Goal: Task Accomplishment & Management: Complete application form

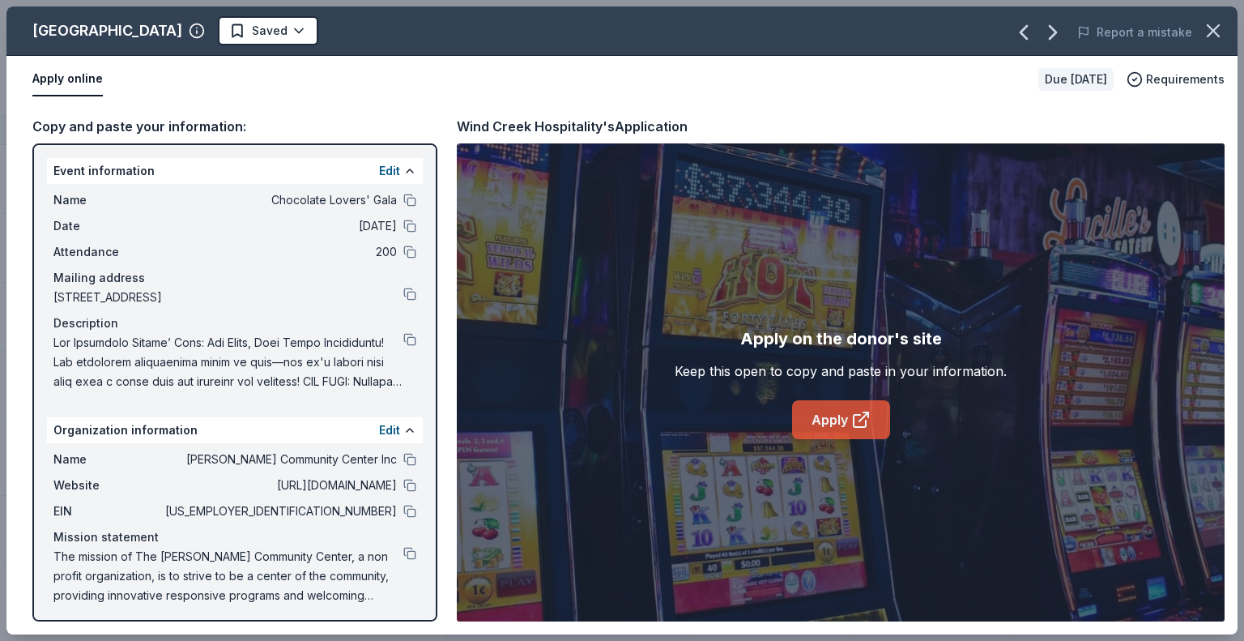
click at [848, 414] on link "Apply" at bounding box center [841, 419] width 98 height 39
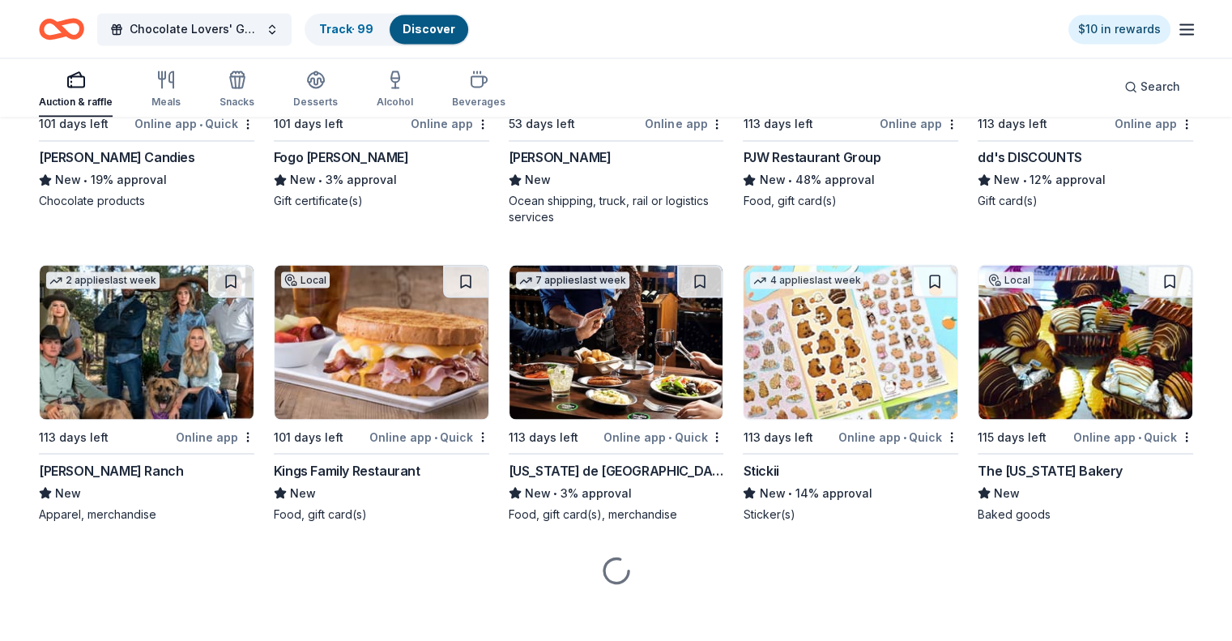
scroll to position [2839, 0]
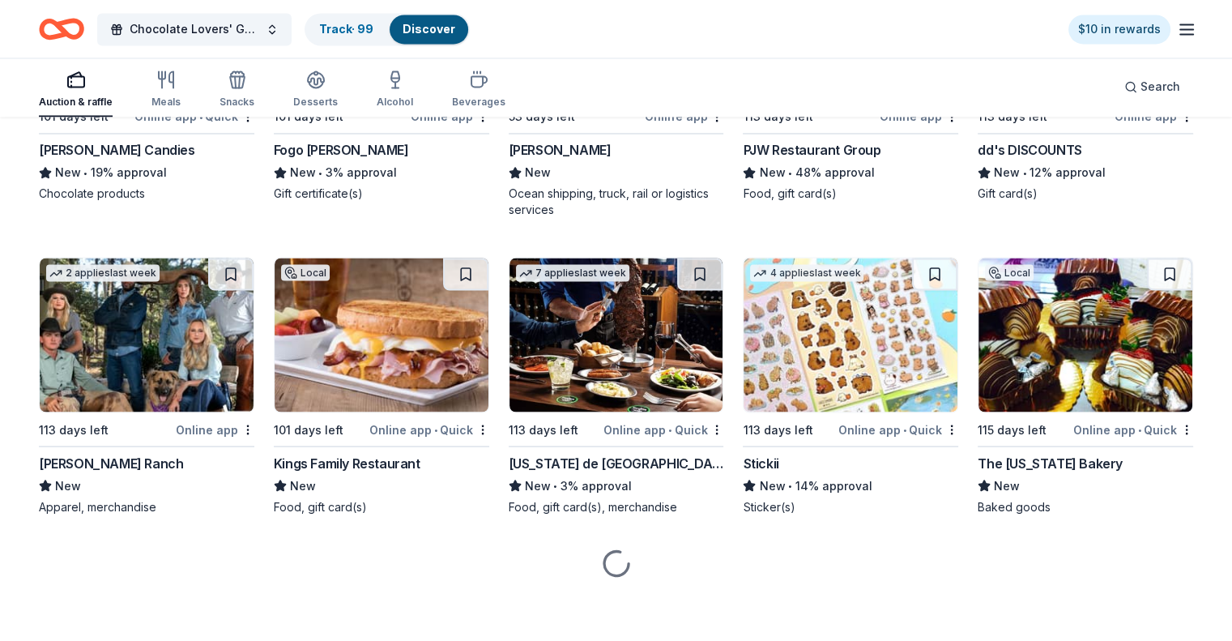
click at [1055, 348] on img at bounding box center [1085, 335] width 214 height 154
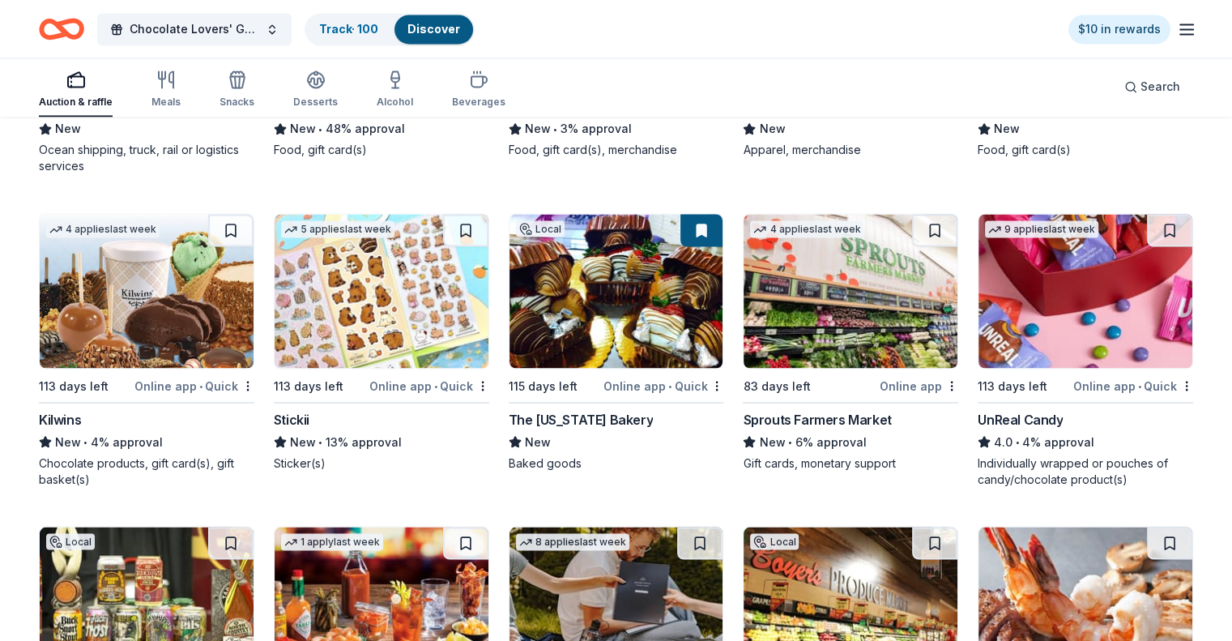
scroll to position [2851, 0]
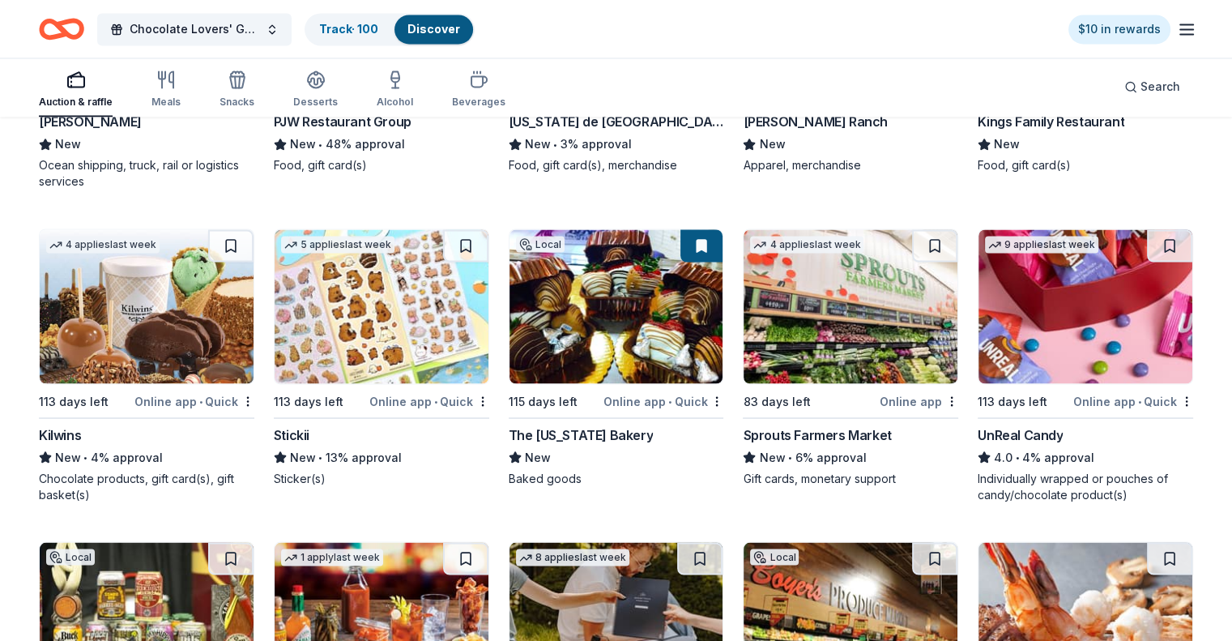
click at [1043, 336] on img at bounding box center [1085, 306] width 214 height 154
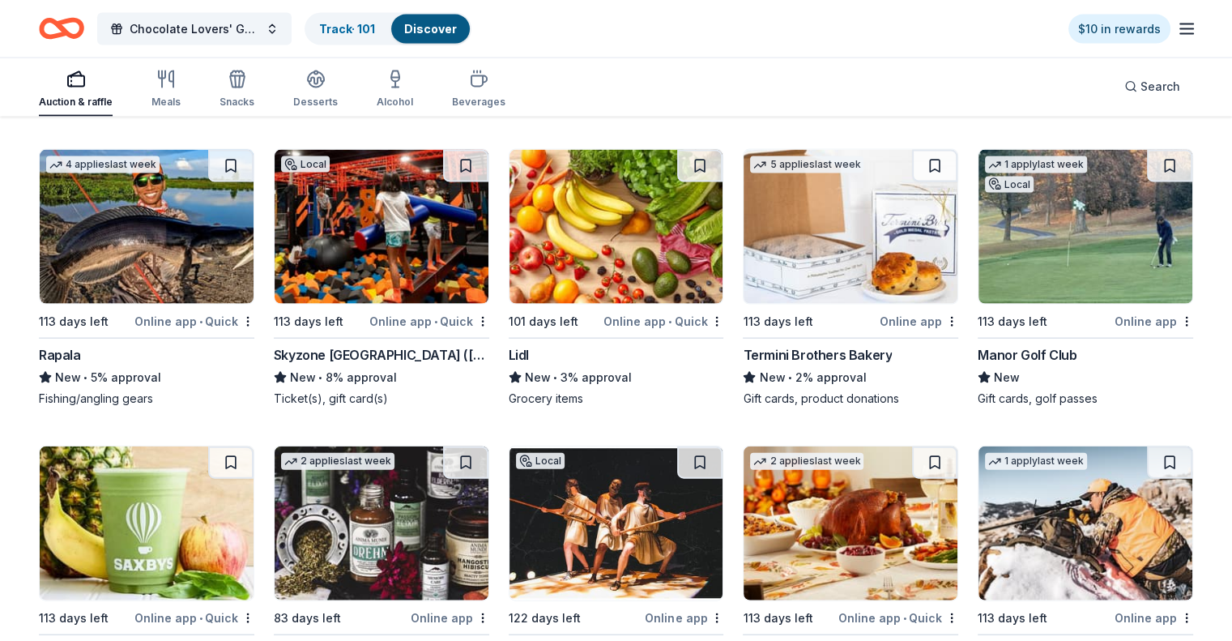
scroll to position [3529, 0]
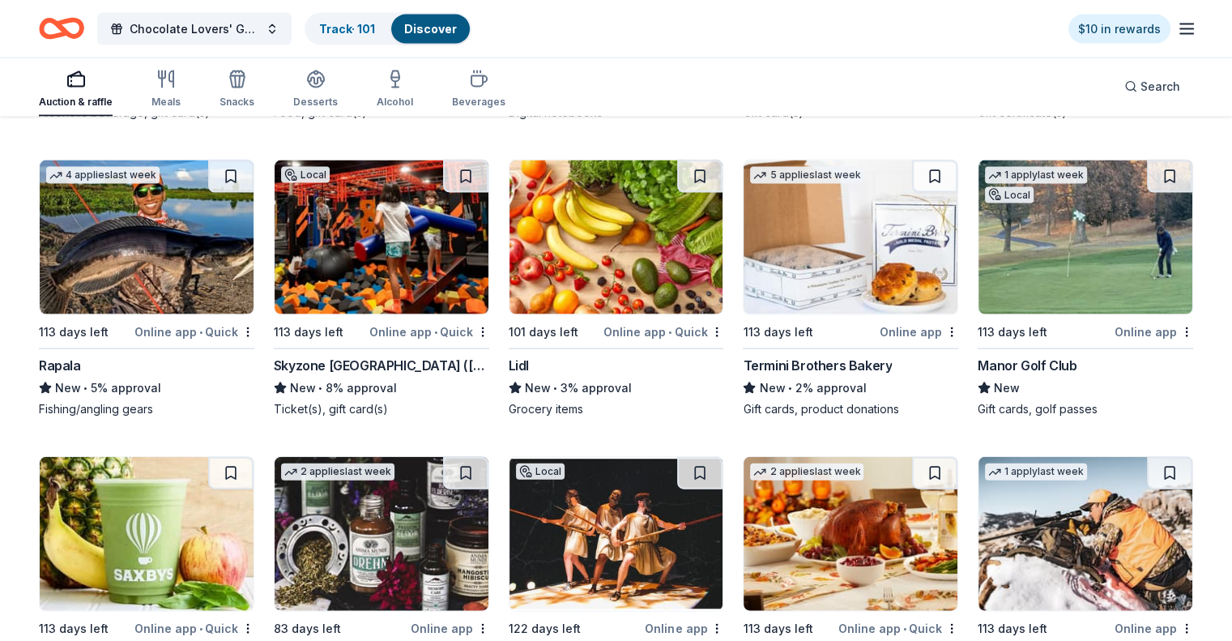
click at [1069, 268] on img at bounding box center [1085, 237] width 214 height 154
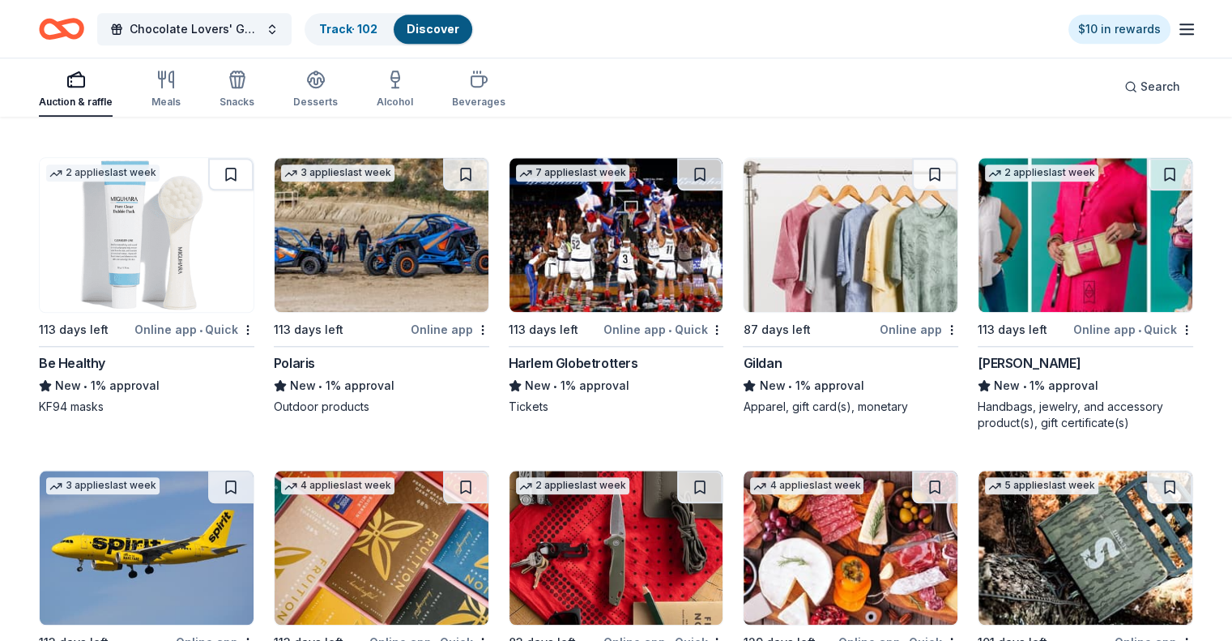
scroll to position [7854, 0]
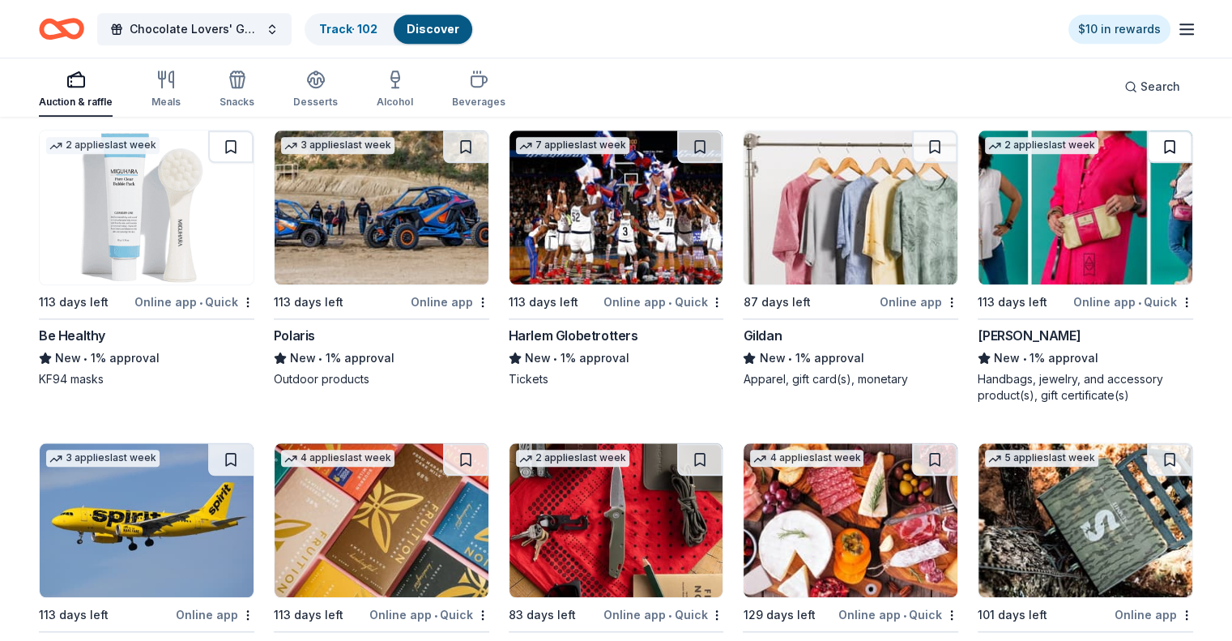
click at [1150, 163] on button at bounding box center [1169, 146] width 45 height 32
click at [1092, 225] on img at bounding box center [1085, 207] width 214 height 154
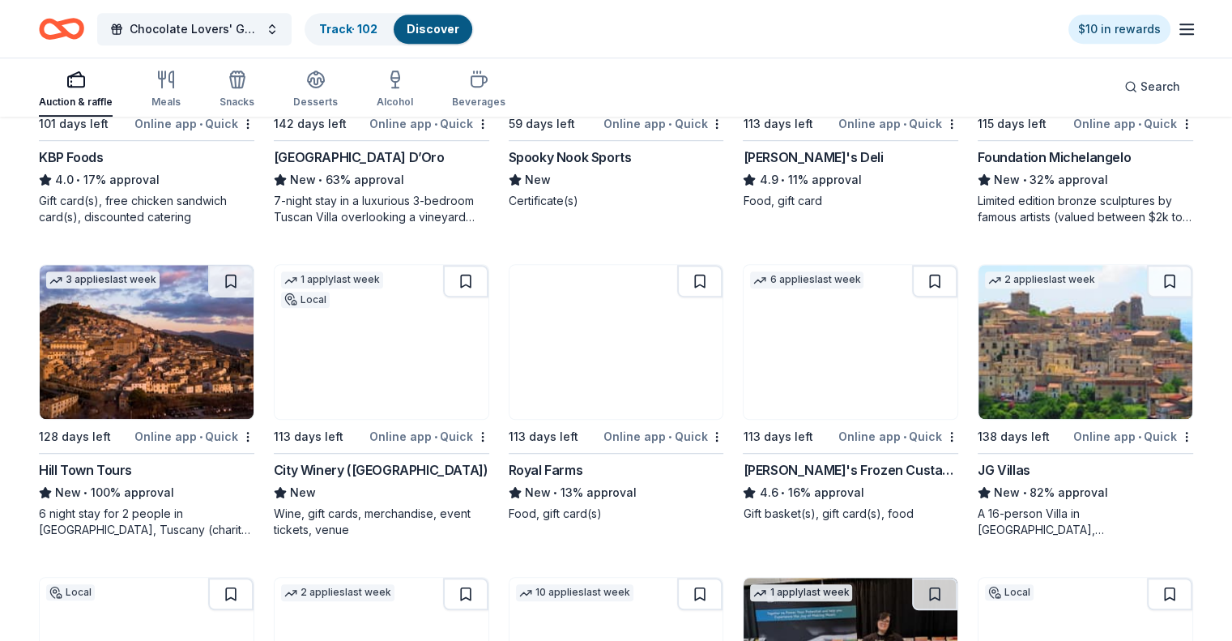
scroll to position [0, 0]
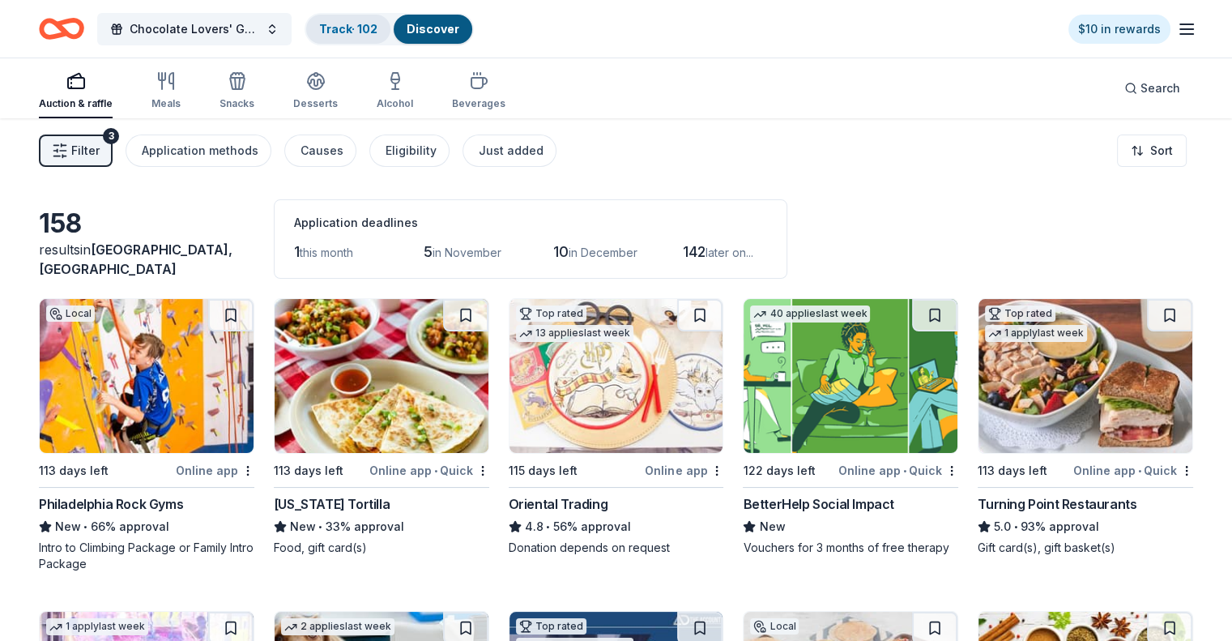
click at [373, 29] on link "Track · 102" at bounding box center [348, 29] width 58 height 14
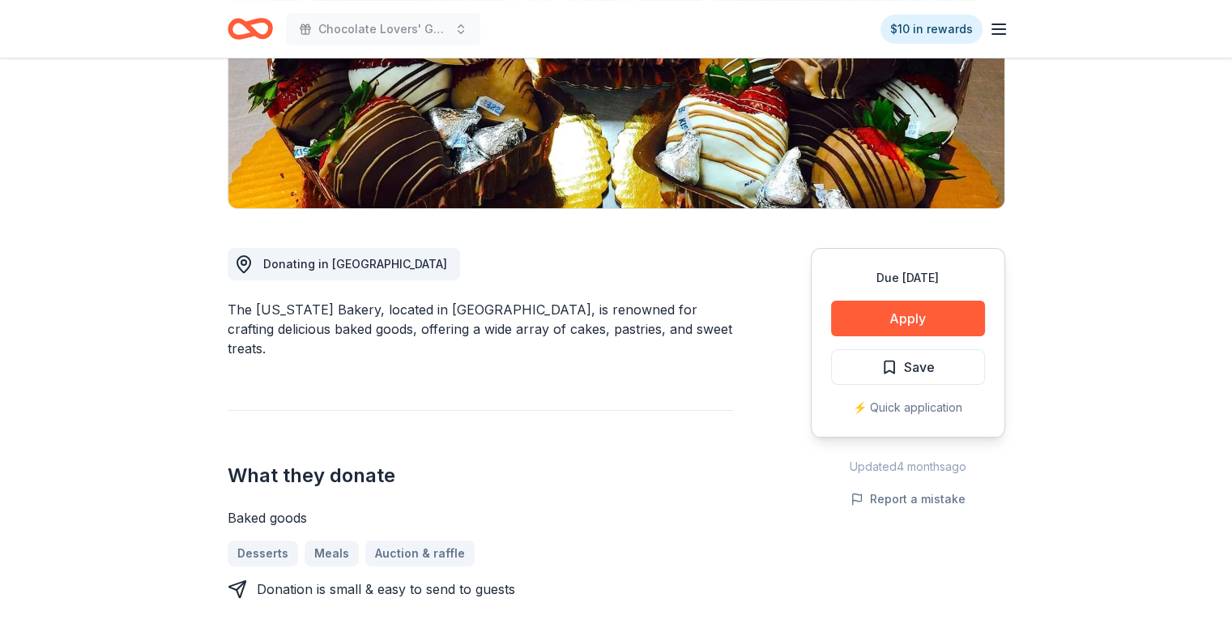
scroll to position [324, 0]
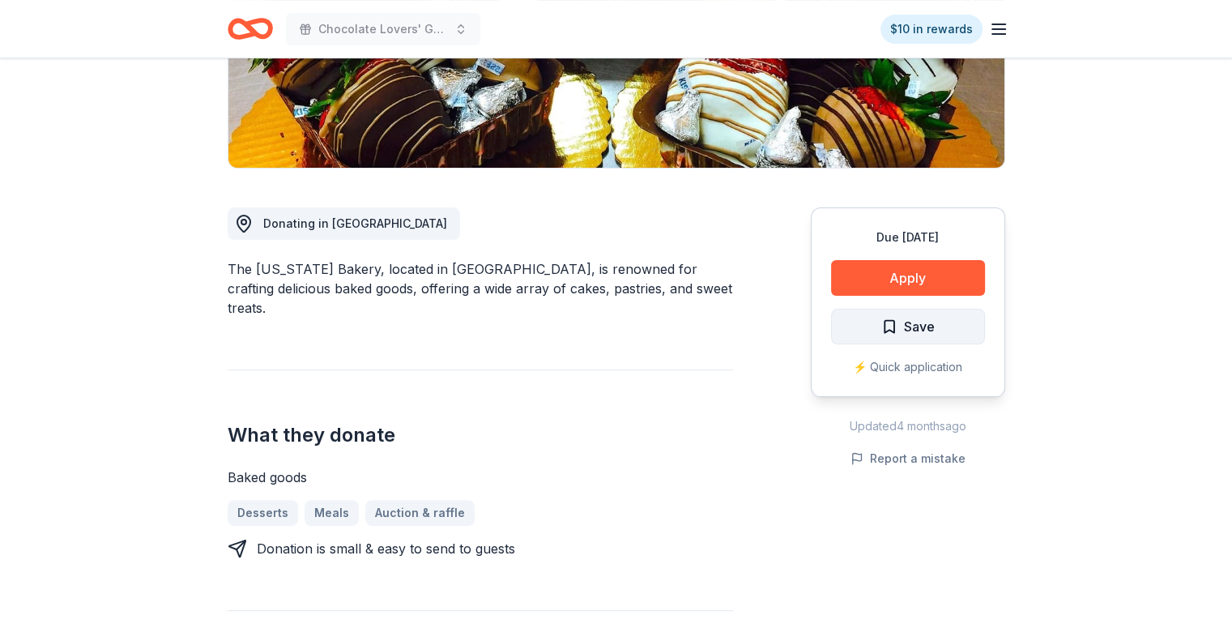
click at [930, 323] on span "Save" at bounding box center [919, 326] width 31 height 21
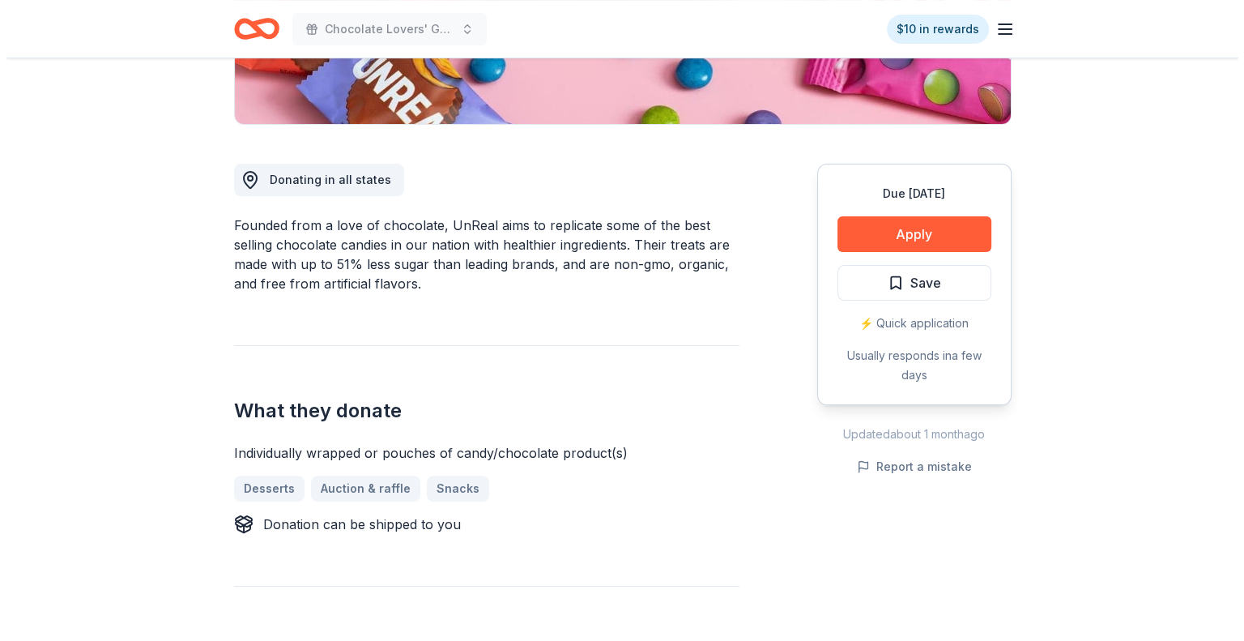
scroll to position [405, 0]
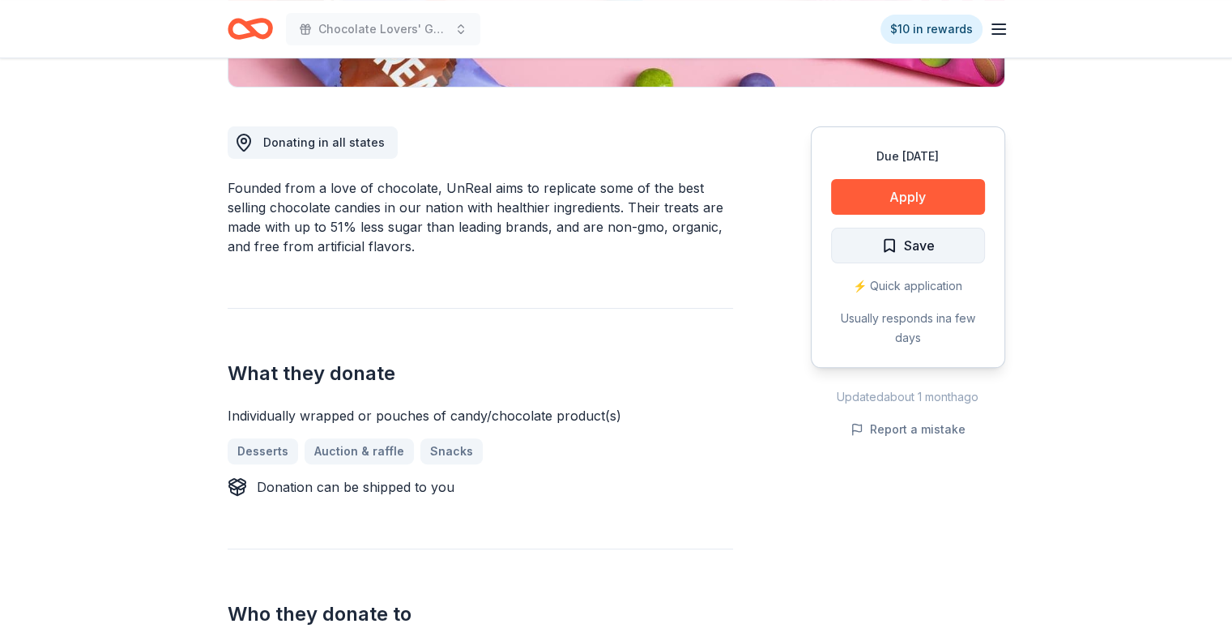
click at [907, 244] on span "Save" at bounding box center [919, 245] width 31 height 21
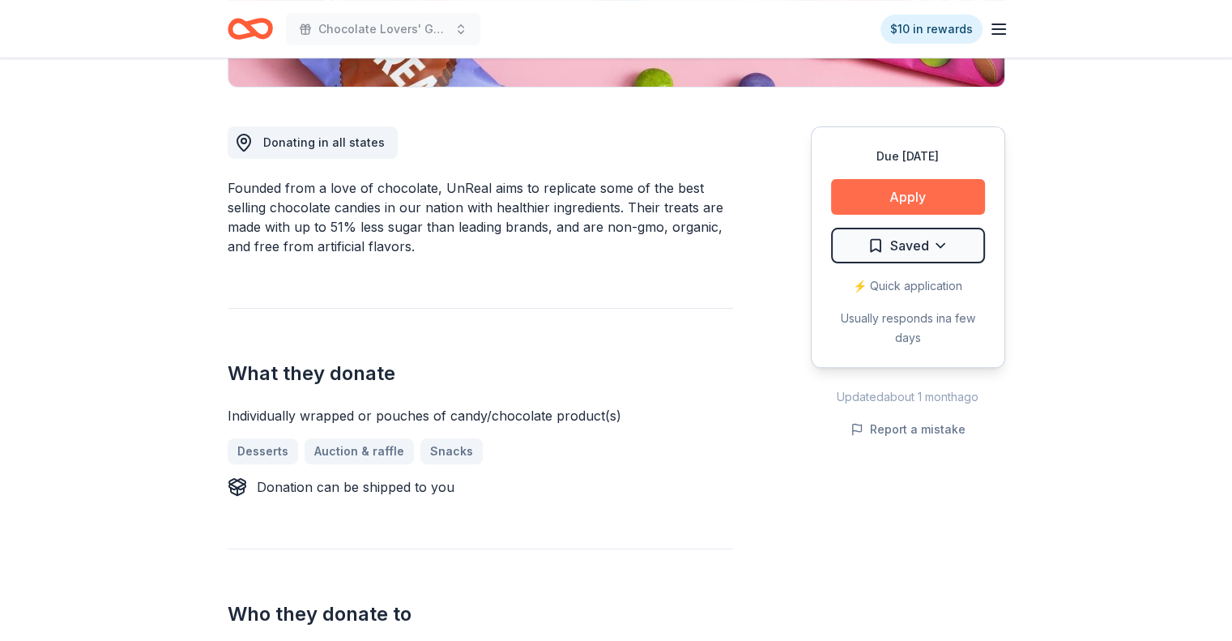
click at [897, 194] on button "Apply" at bounding box center [908, 197] width 154 height 36
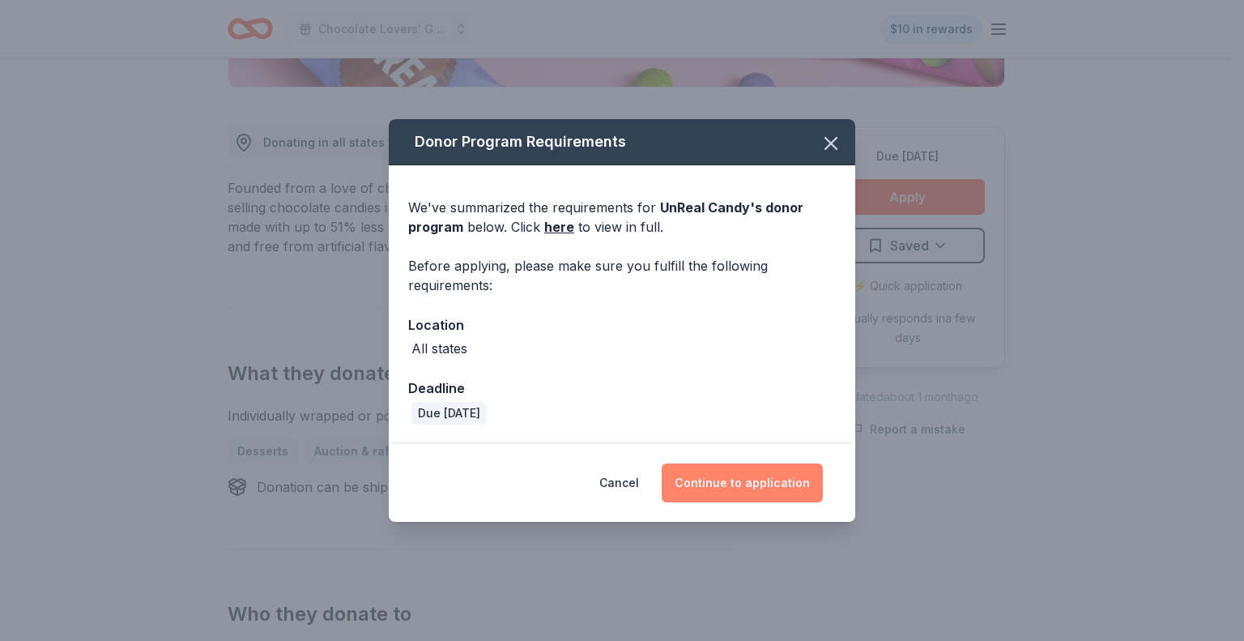
click at [702, 485] on button "Continue to application" at bounding box center [742, 482] width 161 height 39
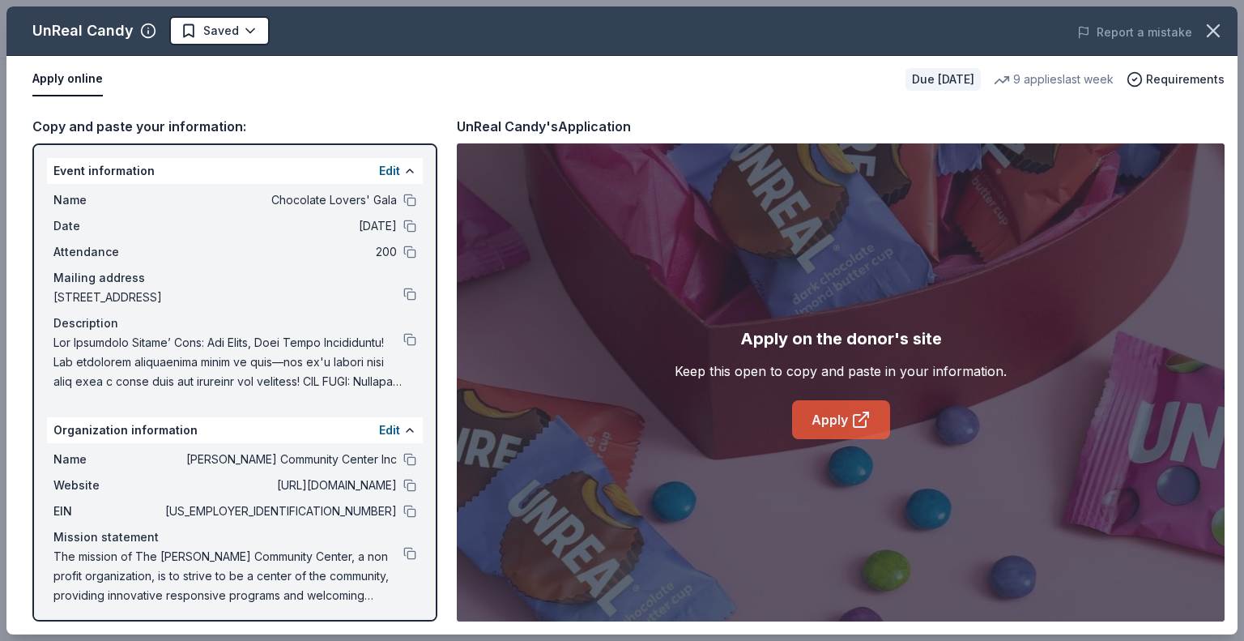
click at [820, 419] on link "Apply" at bounding box center [841, 419] width 98 height 39
click at [403, 200] on button at bounding box center [409, 200] width 13 height 13
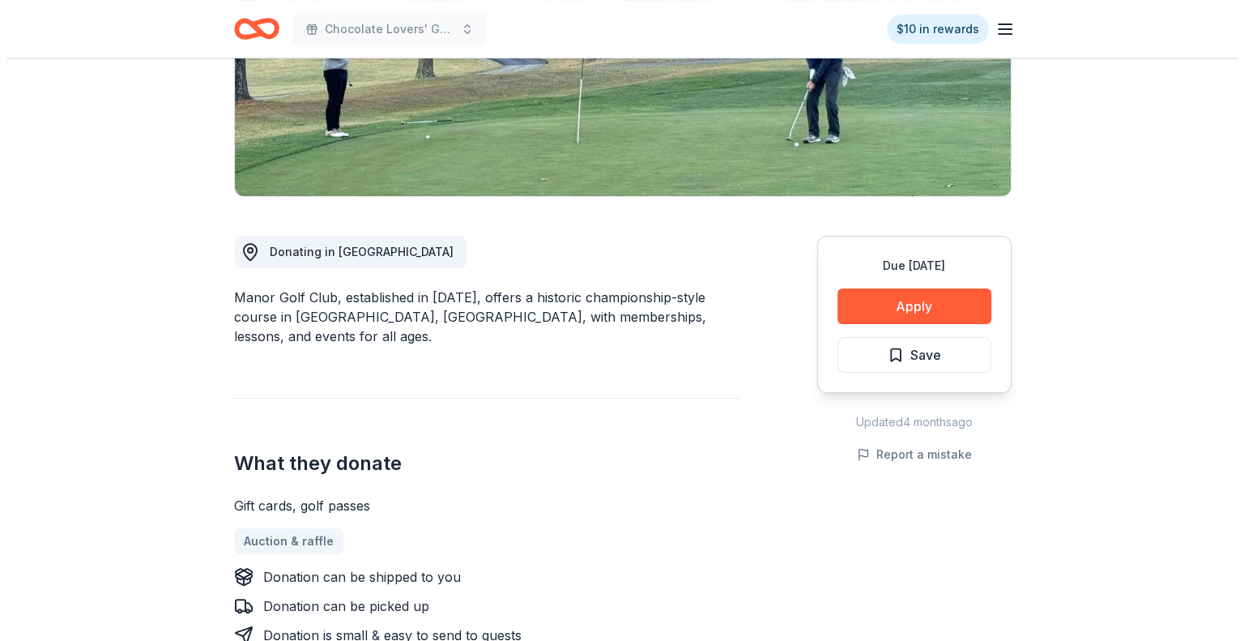
scroll to position [324, 0]
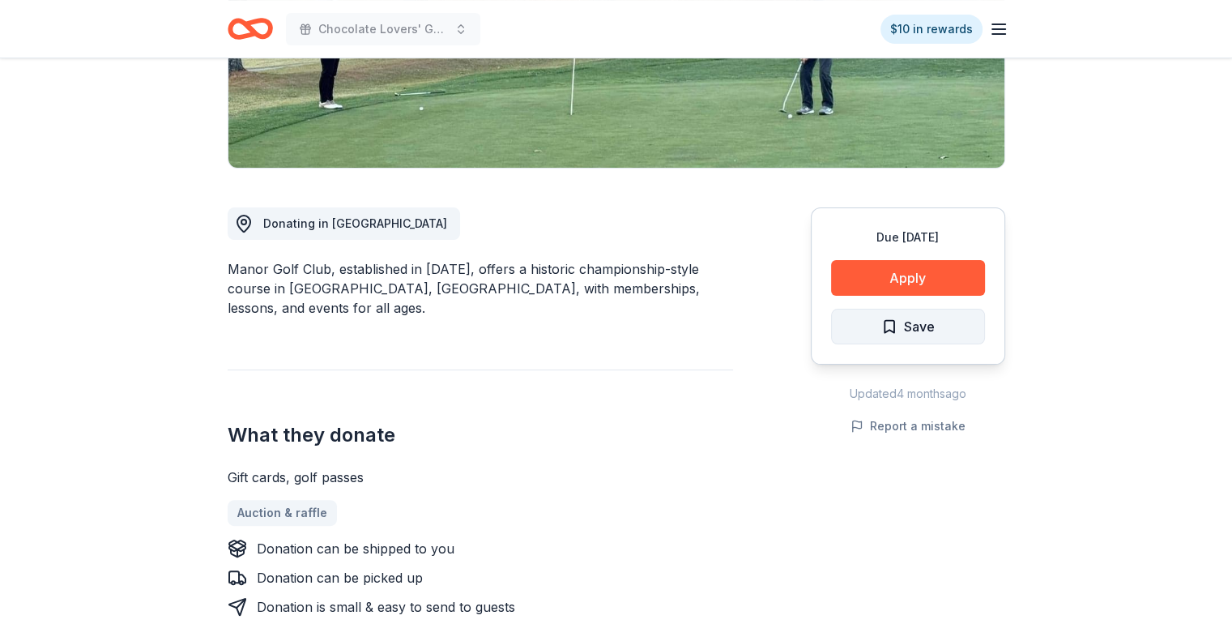
click at [917, 326] on span "Save" at bounding box center [919, 326] width 31 height 21
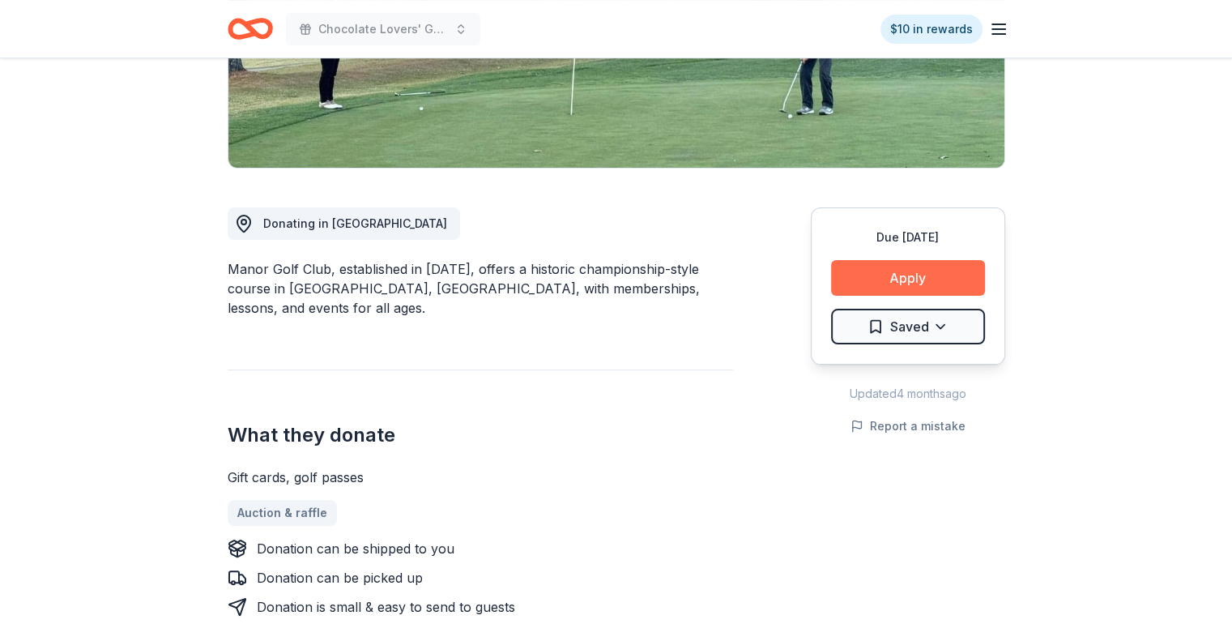
click at [910, 268] on button "Apply" at bounding box center [908, 278] width 154 height 36
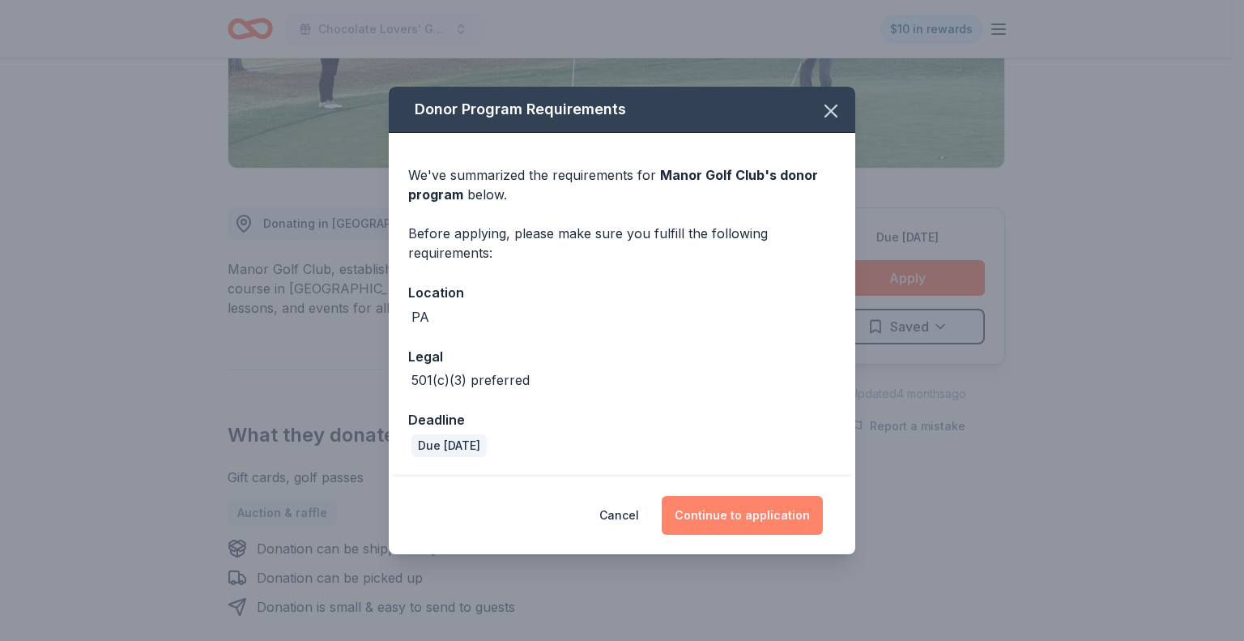
click at [731, 519] on button "Continue to application" at bounding box center [742, 515] width 161 height 39
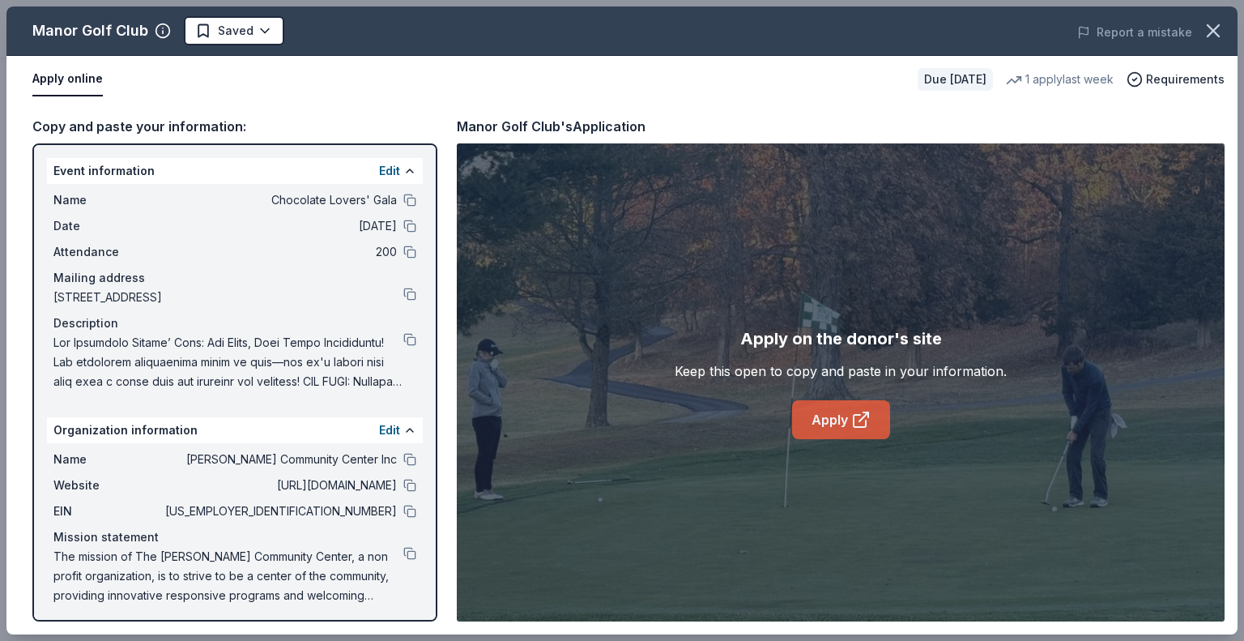
click at [845, 422] on link "Apply" at bounding box center [841, 419] width 98 height 39
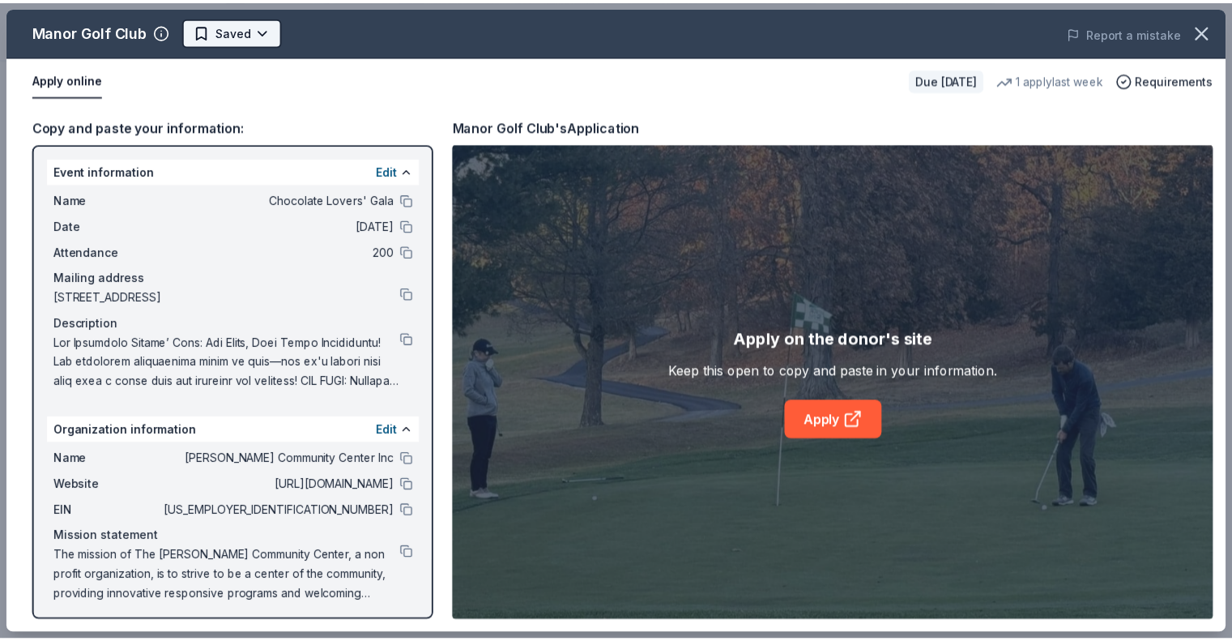
scroll to position [0, 0]
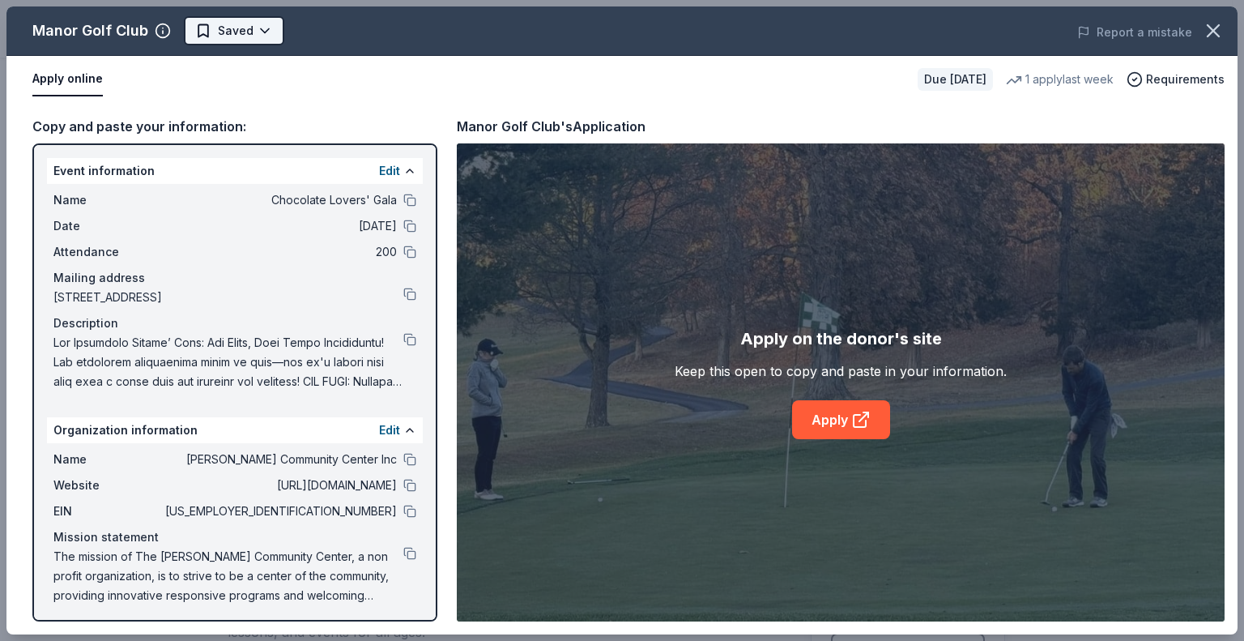
click at [246, 30] on html "Chocolate Lovers' Gala $10 in rewards Due in 113 days Share Manor Golf Club New…" at bounding box center [622, 320] width 1244 height 641
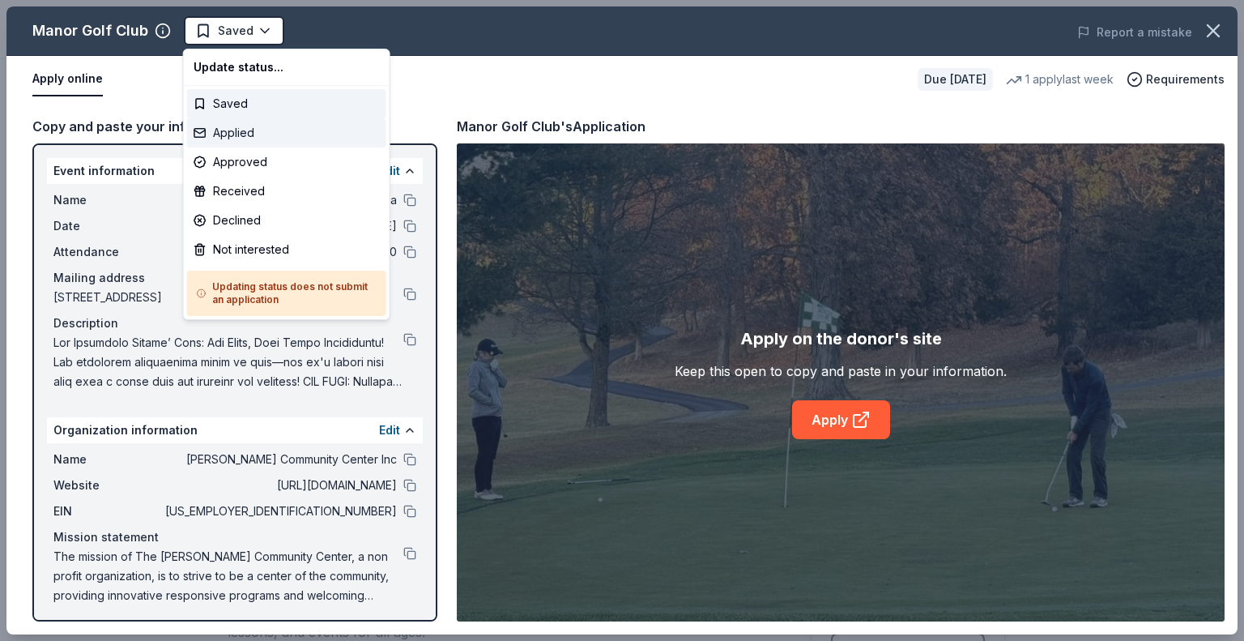
click at [240, 132] on div "Applied" at bounding box center [286, 132] width 199 height 29
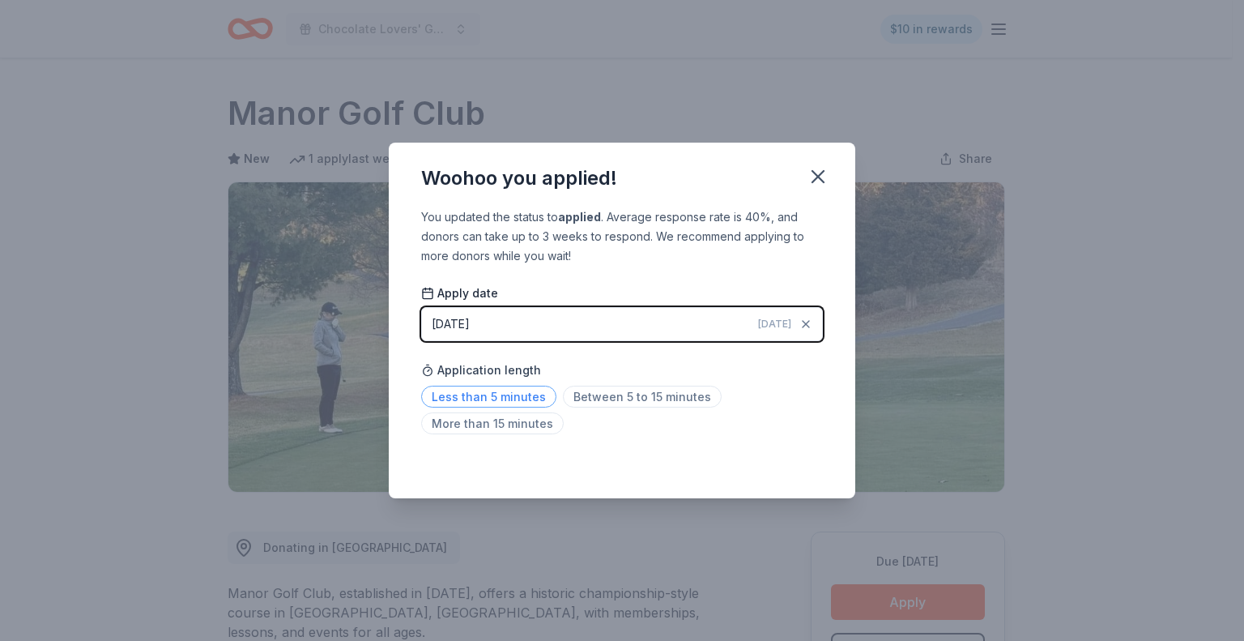
click at [513, 398] on span "Less than 5 minutes" at bounding box center [488, 396] width 135 height 22
click at [820, 177] on icon "button" at bounding box center [818, 176] width 23 height 23
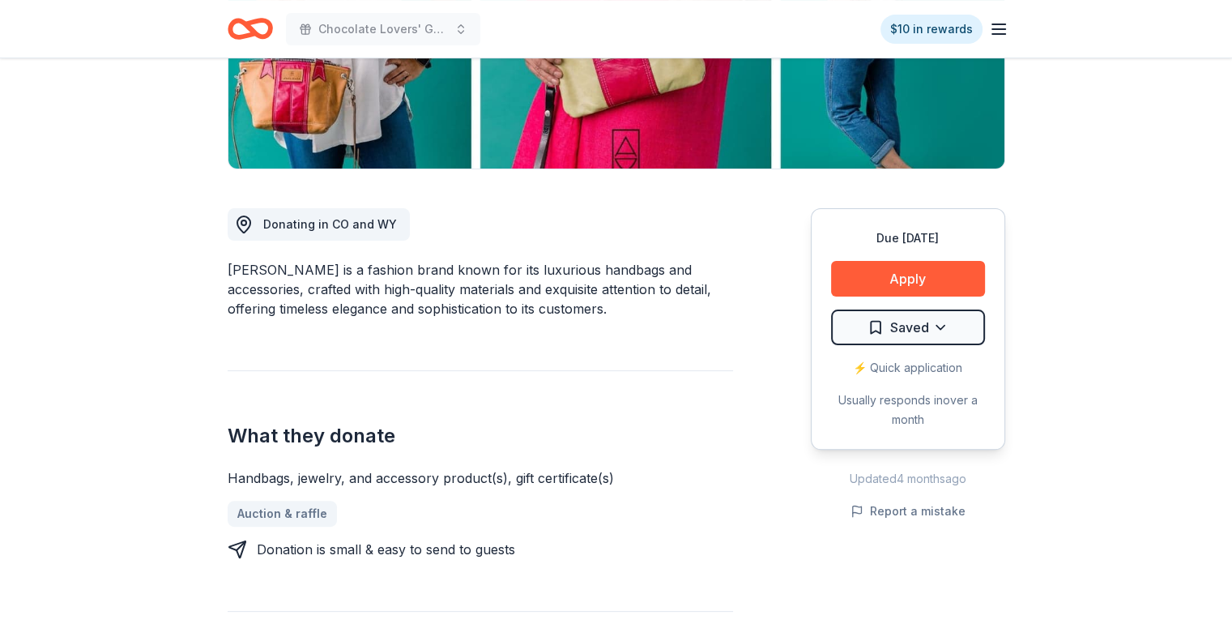
scroll to position [324, 0]
click at [900, 280] on button "Apply" at bounding box center [908, 278] width 154 height 36
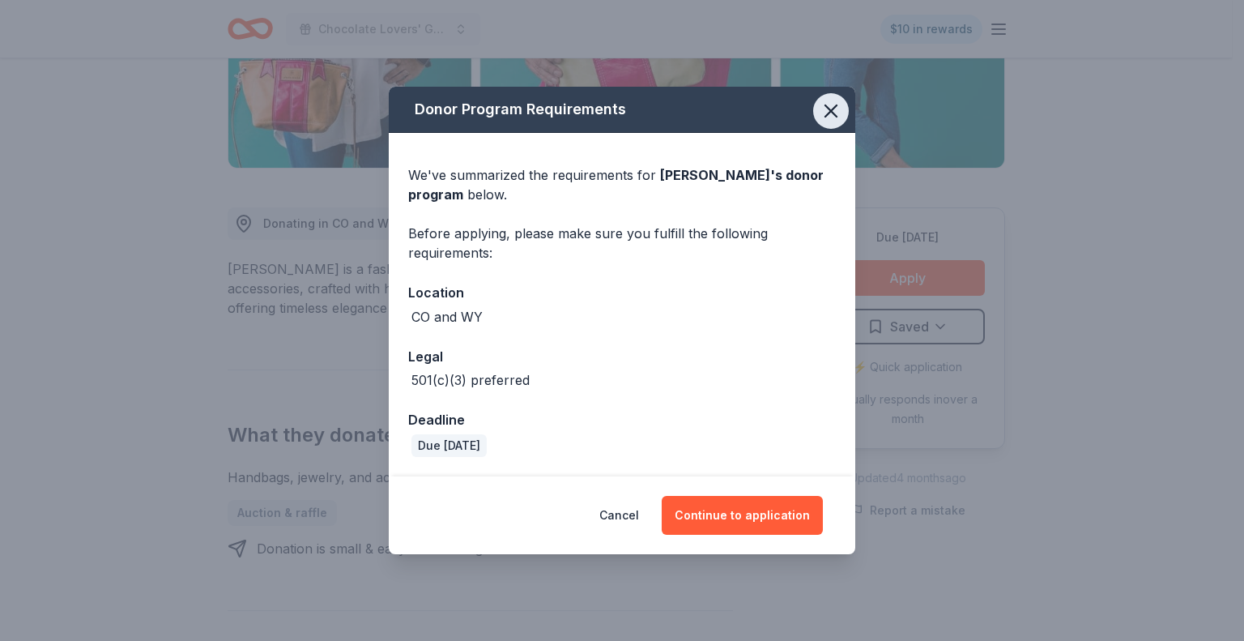
click at [833, 110] on icon "button" at bounding box center [831, 111] width 23 height 23
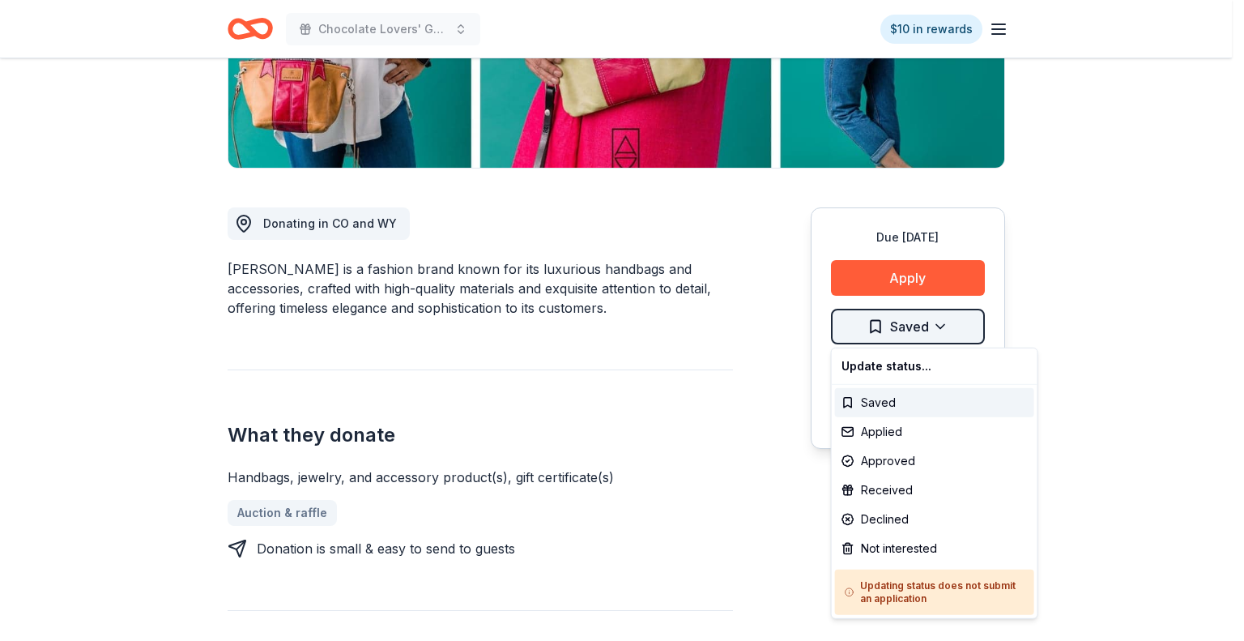
click at [887, 548] on div "Not interested" at bounding box center [934, 548] width 199 height 29
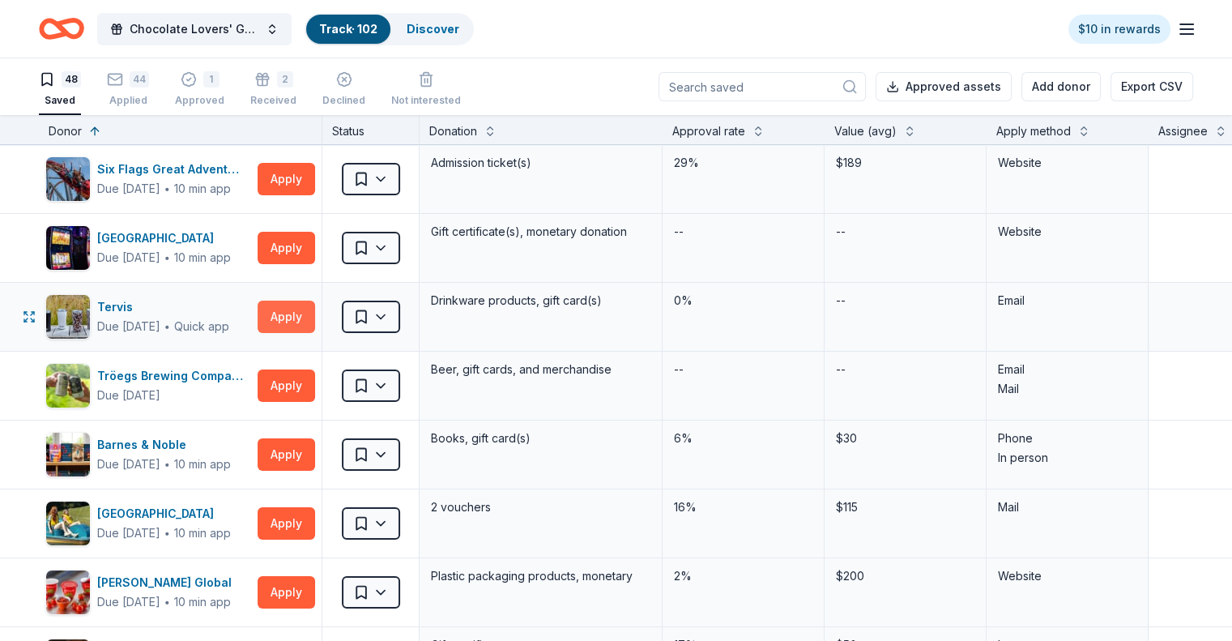
click at [305, 318] on button "Apply" at bounding box center [287, 316] width 58 height 32
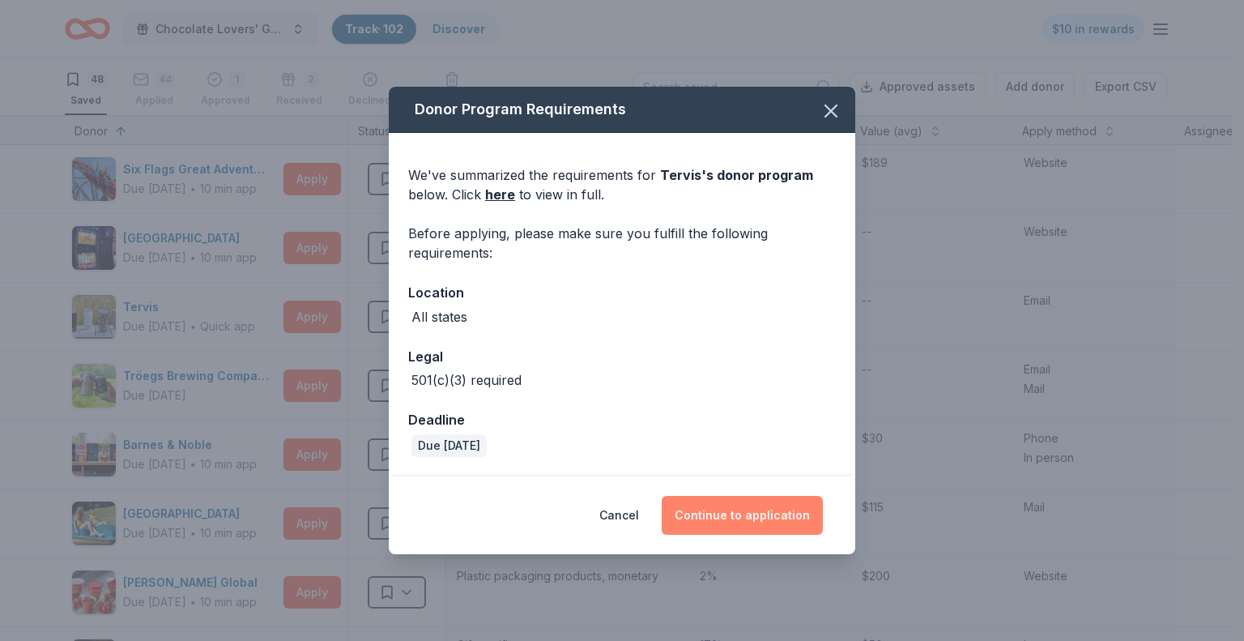
click at [718, 504] on button "Continue to application" at bounding box center [742, 515] width 161 height 39
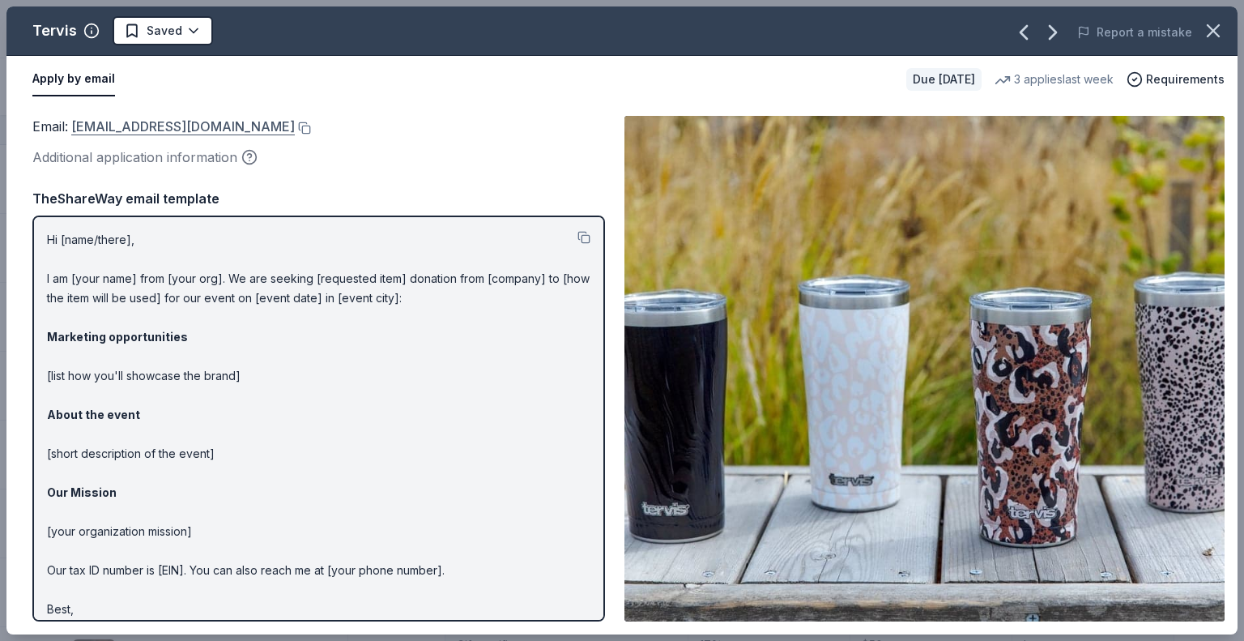
click at [142, 128] on link "[EMAIL_ADDRESS][DOMAIN_NAME]" at bounding box center [183, 126] width 224 height 21
click at [295, 128] on button at bounding box center [303, 127] width 16 height 13
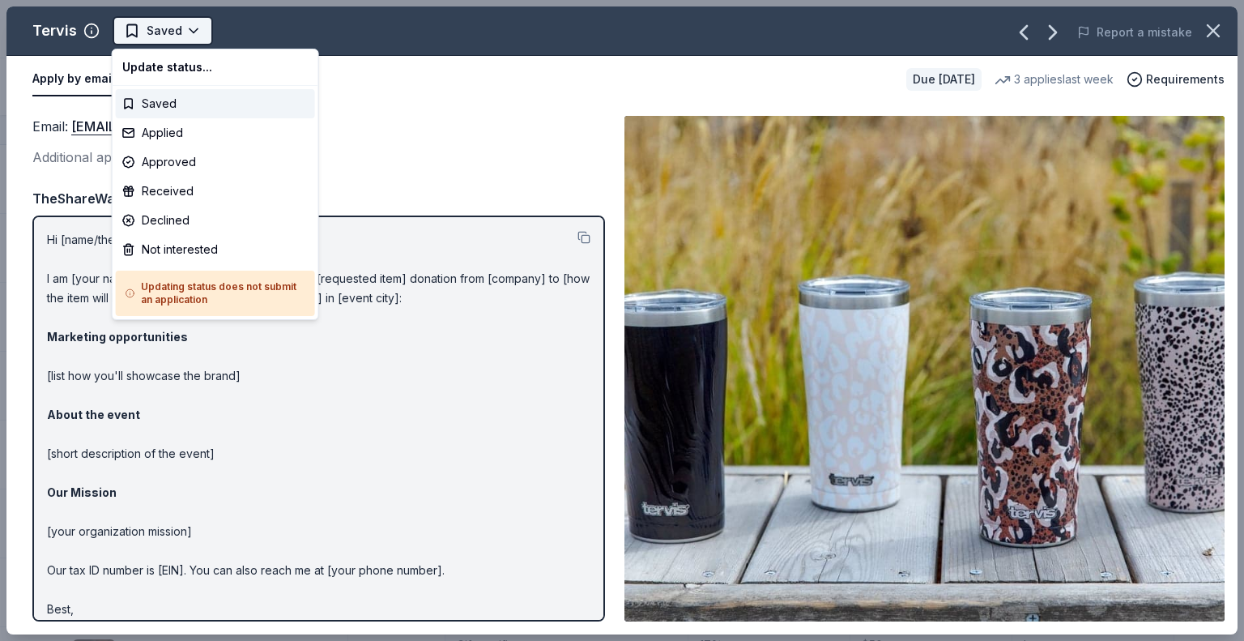
click at [191, 32] on html "Chocolate Lovers' Gala Track · 102 Discover $10 in rewards 48 Saved 44 Applied …" at bounding box center [622, 320] width 1244 height 641
click at [188, 133] on div "Applied" at bounding box center [215, 132] width 199 height 29
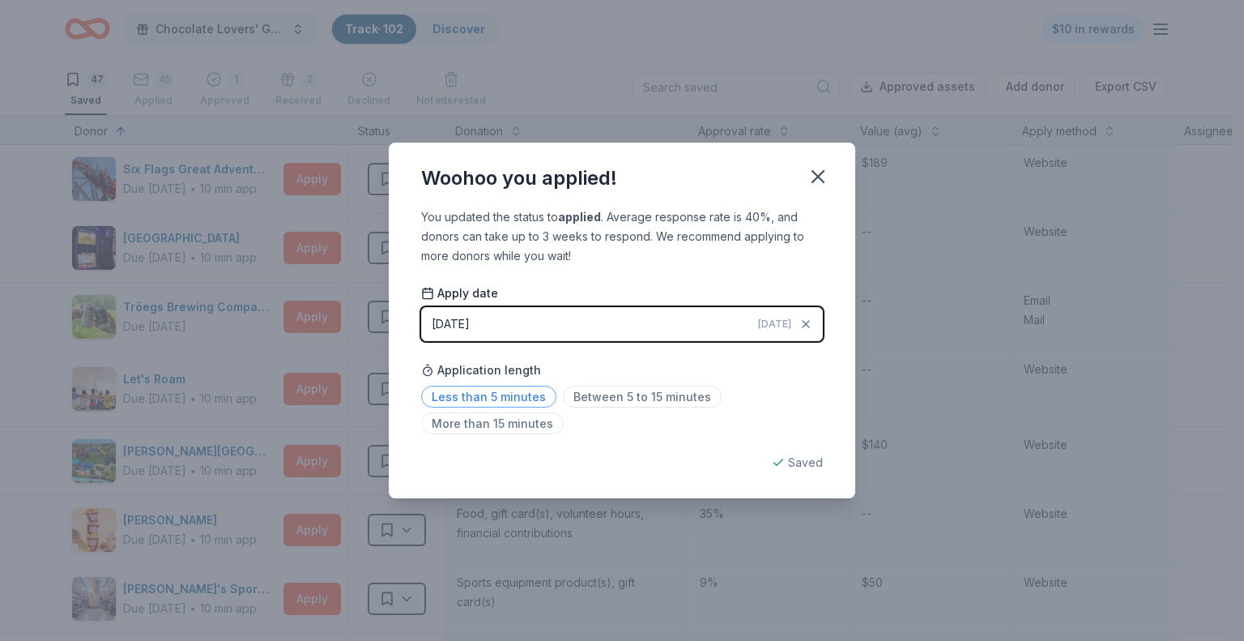
click at [523, 393] on span "Less than 5 minutes" at bounding box center [488, 396] width 135 height 22
click at [822, 168] on icon "button" at bounding box center [818, 176] width 23 height 23
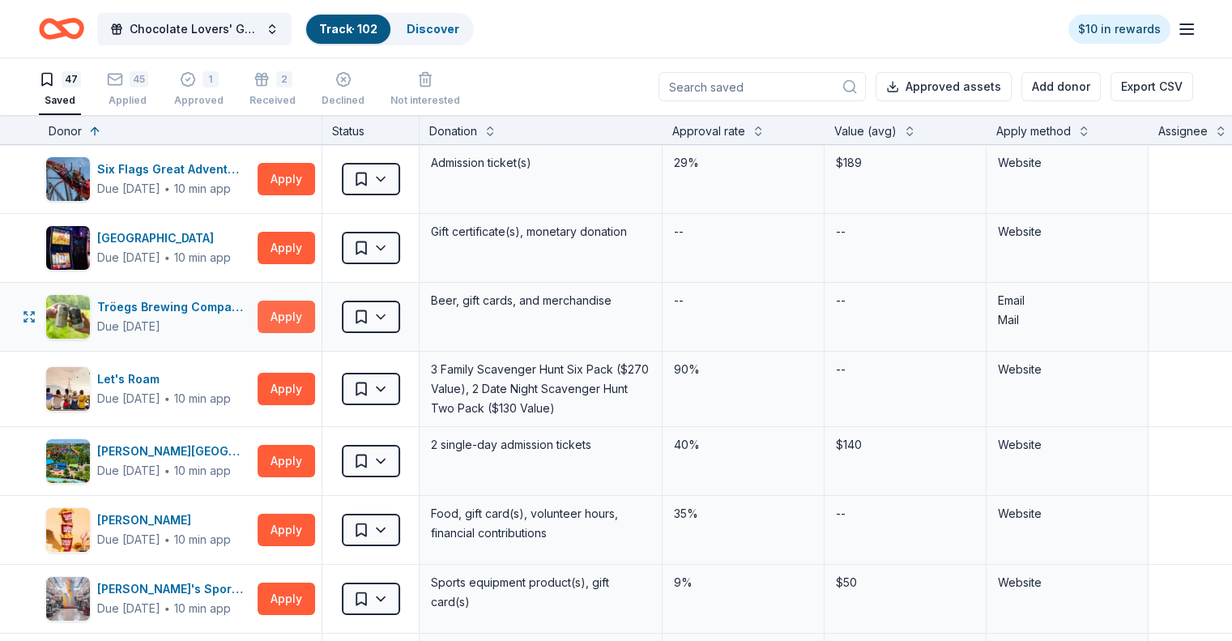
click at [315, 307] on button "Apply" at bounding box center [287, 316] width 58 height 32
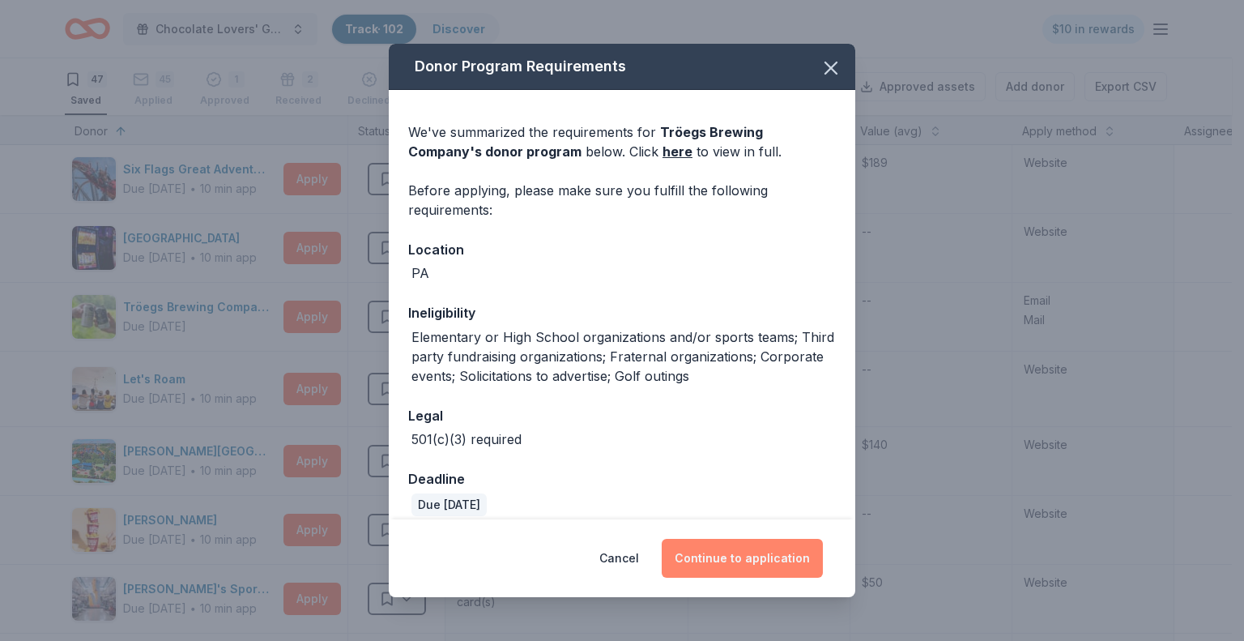
click at [729, 560] on button "Continue to application" at bounding box center [742, 558] width 161 height 39
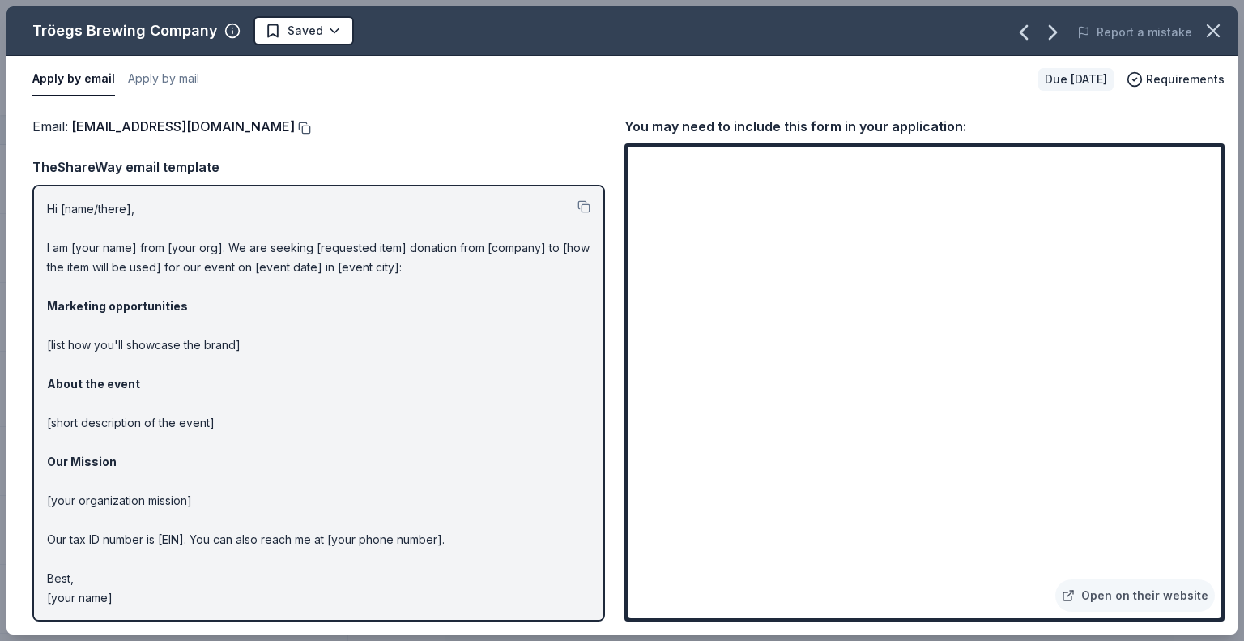
click at [295, 124] on button at bounding box center [303, 127] width 16 height 13
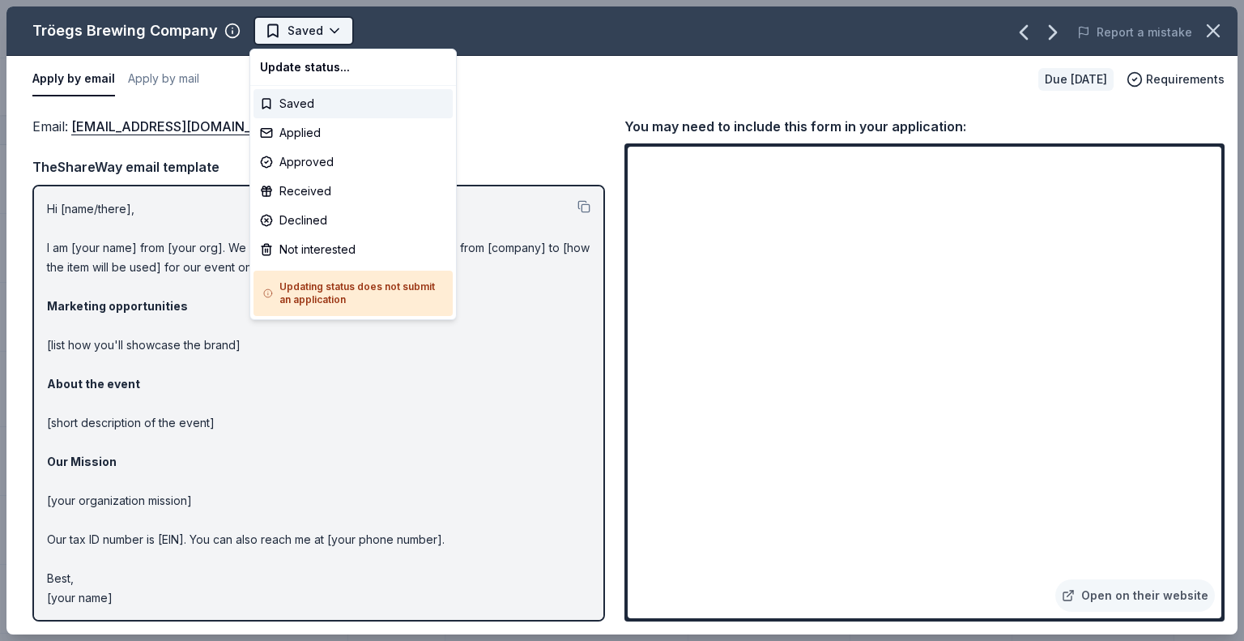
click at [328, 31] on html "Chocolate Lovers' Gala Track · 102 Discover $10 in rewards 47 Saved 45 Applied …" at bounding box center [622, 320] width 1244 height 641
click at [305, 131] on div "Applied" at bounding box center [352, 132] width 199 height 29
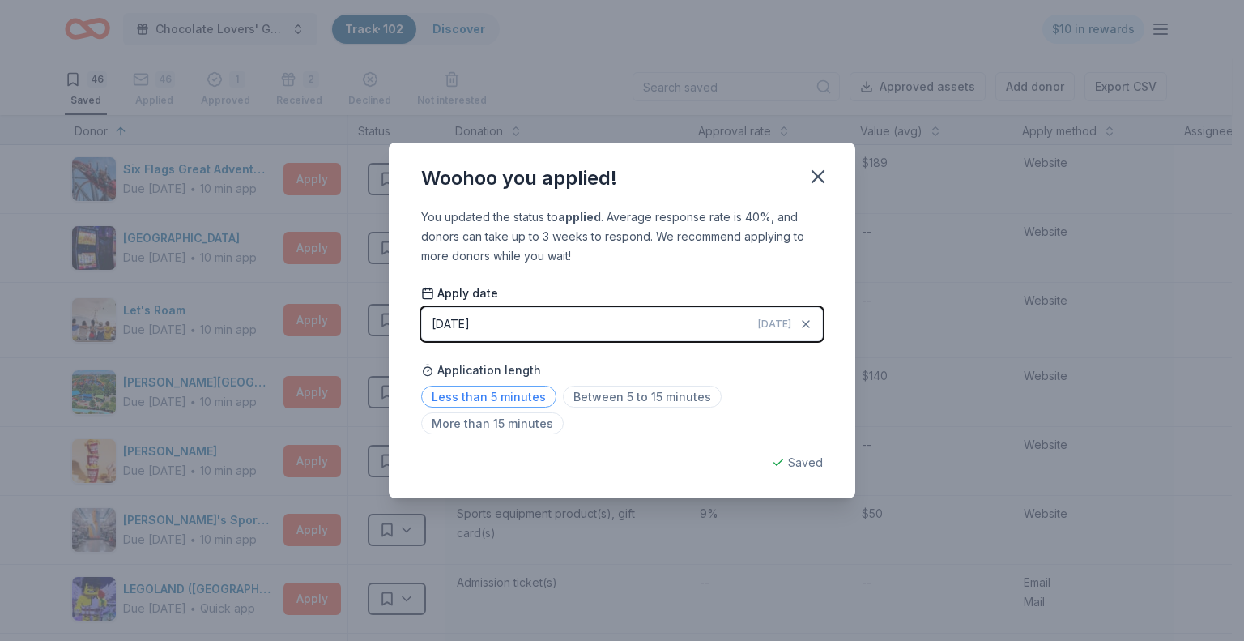
click at [453, 395] on span "Less than 5 minutes" at bounding box center [488, 396] width 135 height 22
click at [816, 177] on icon "button" at bounding box center [818, 176] width 23 height 23
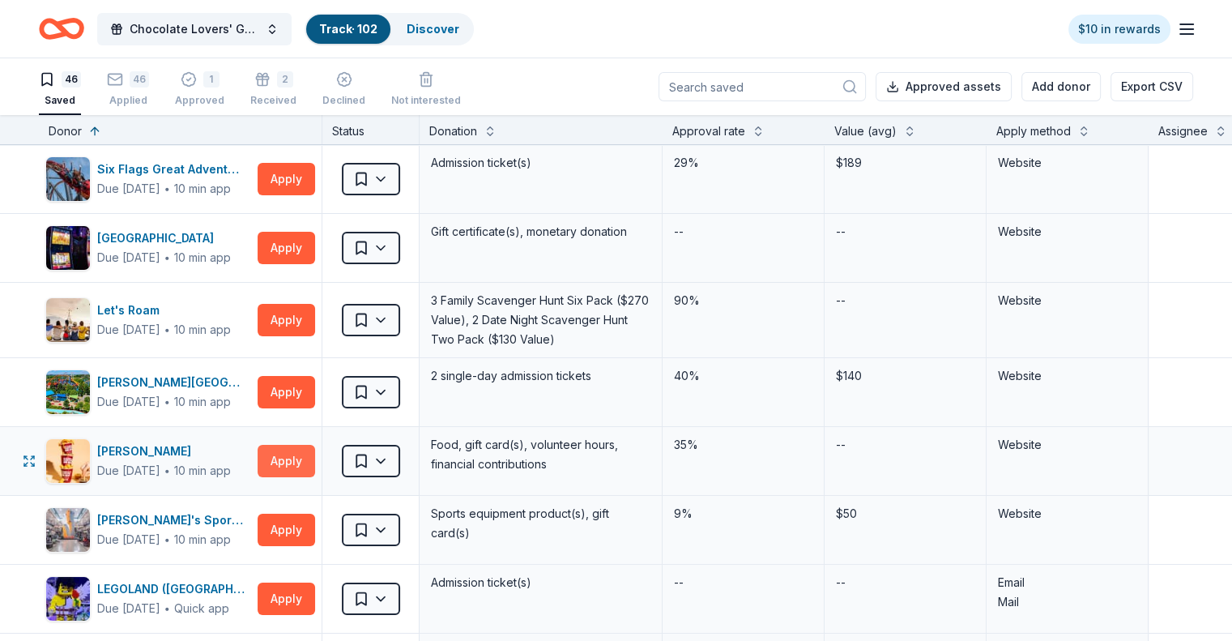
click at [315, 458] on button "Apply" at bounding box center [287, 461] width 58 height 32
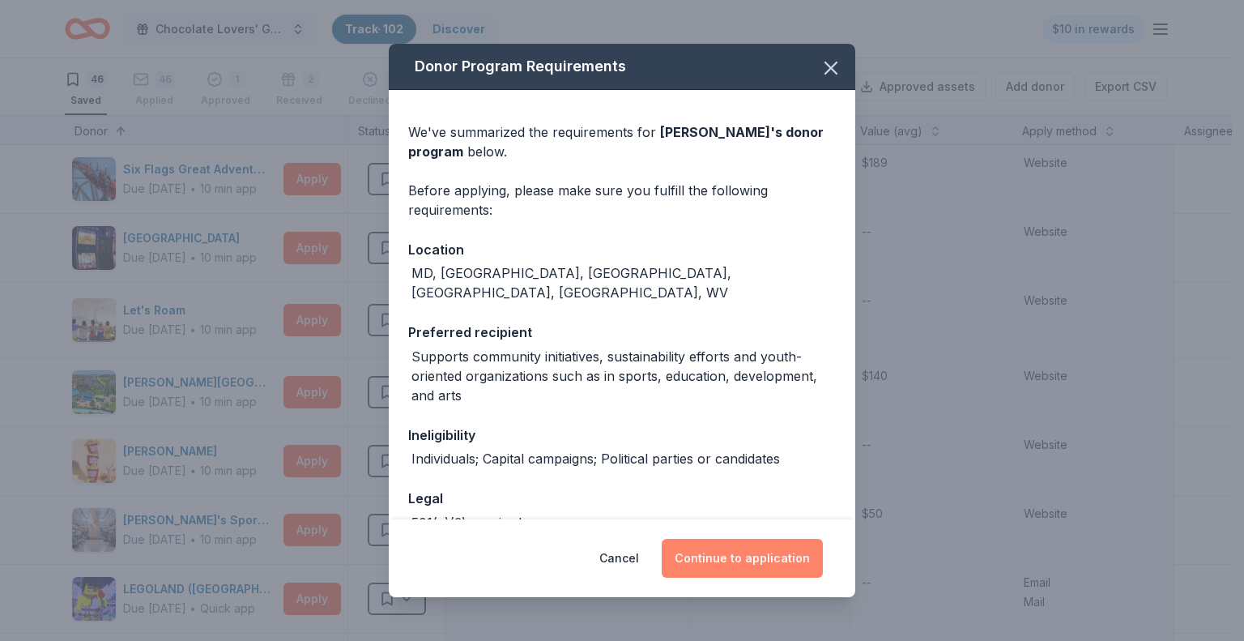
click at [722, 560] on button "Continue to application" at bounding box center [742, 558] width 161 height 39
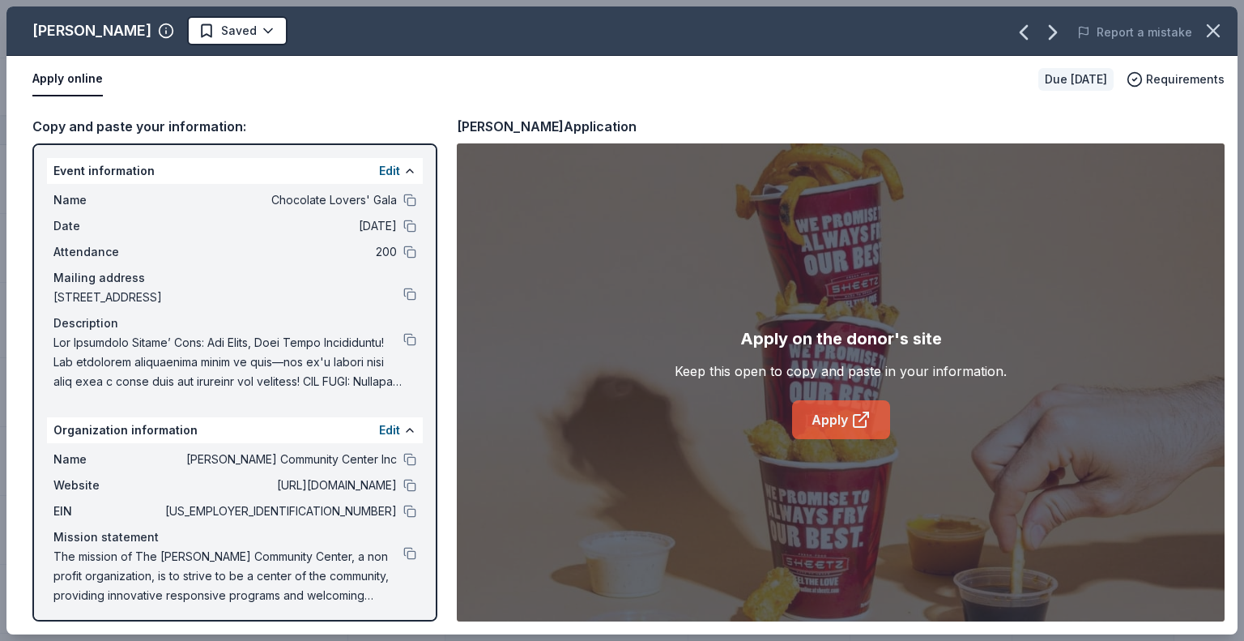
click at [840, 425] on link "Apply" at bounding box center [841, 419] width 98 height 39
click at [403, 480] on button at bounding box center [409, 485] width 13 height 13
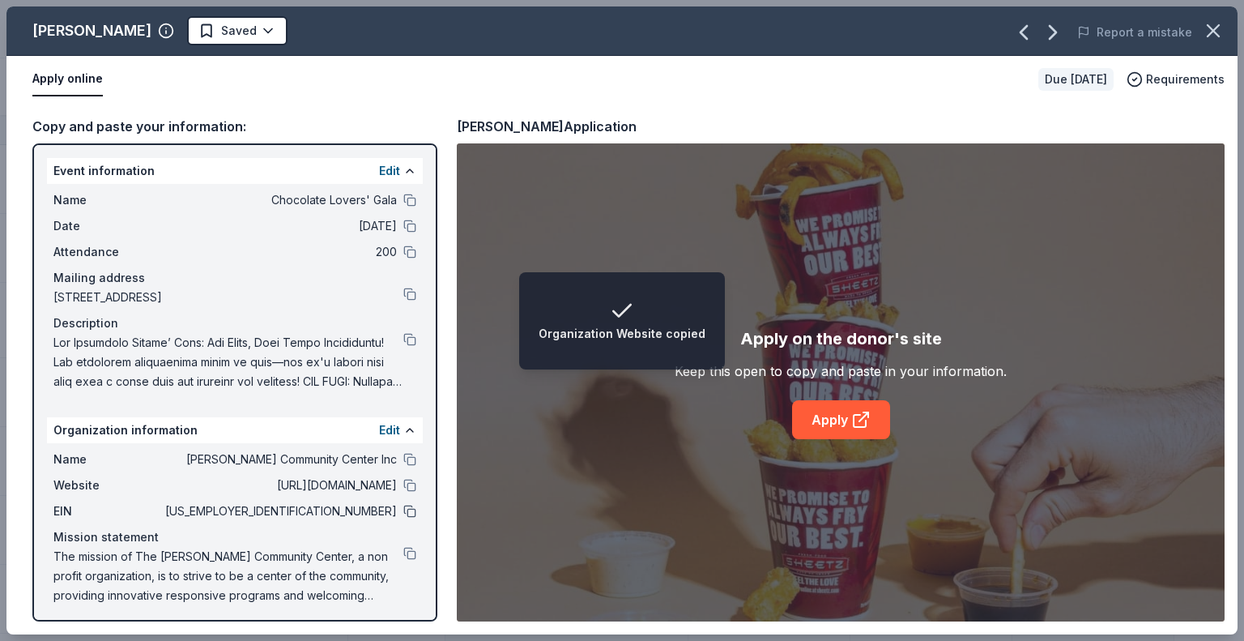
click at [403, 508] on button at bounding box center [409, 511] width 13 height 13
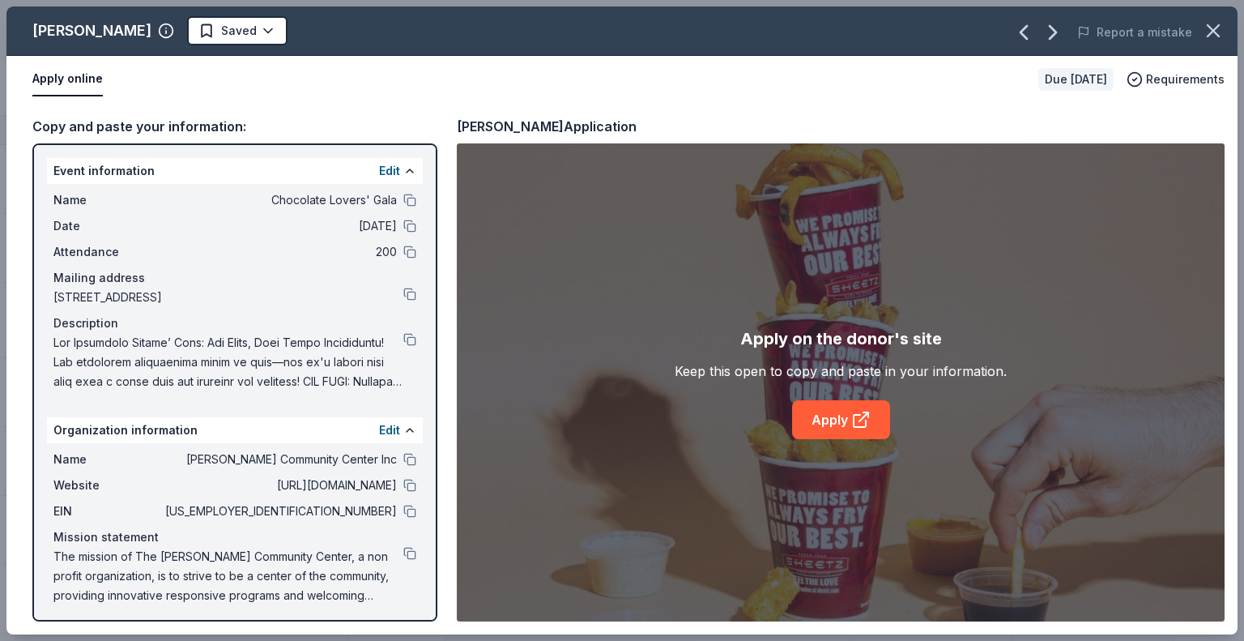
click at [398, 192] on div "Name Chocolate Lovers' Gala" at bounding box center [234, 199] width 363 height 19
click at [403, 194] on button at bounding box center [409, 200] width 13 height 13
